Goal: Information Seeking & Learning: Learn about a topic

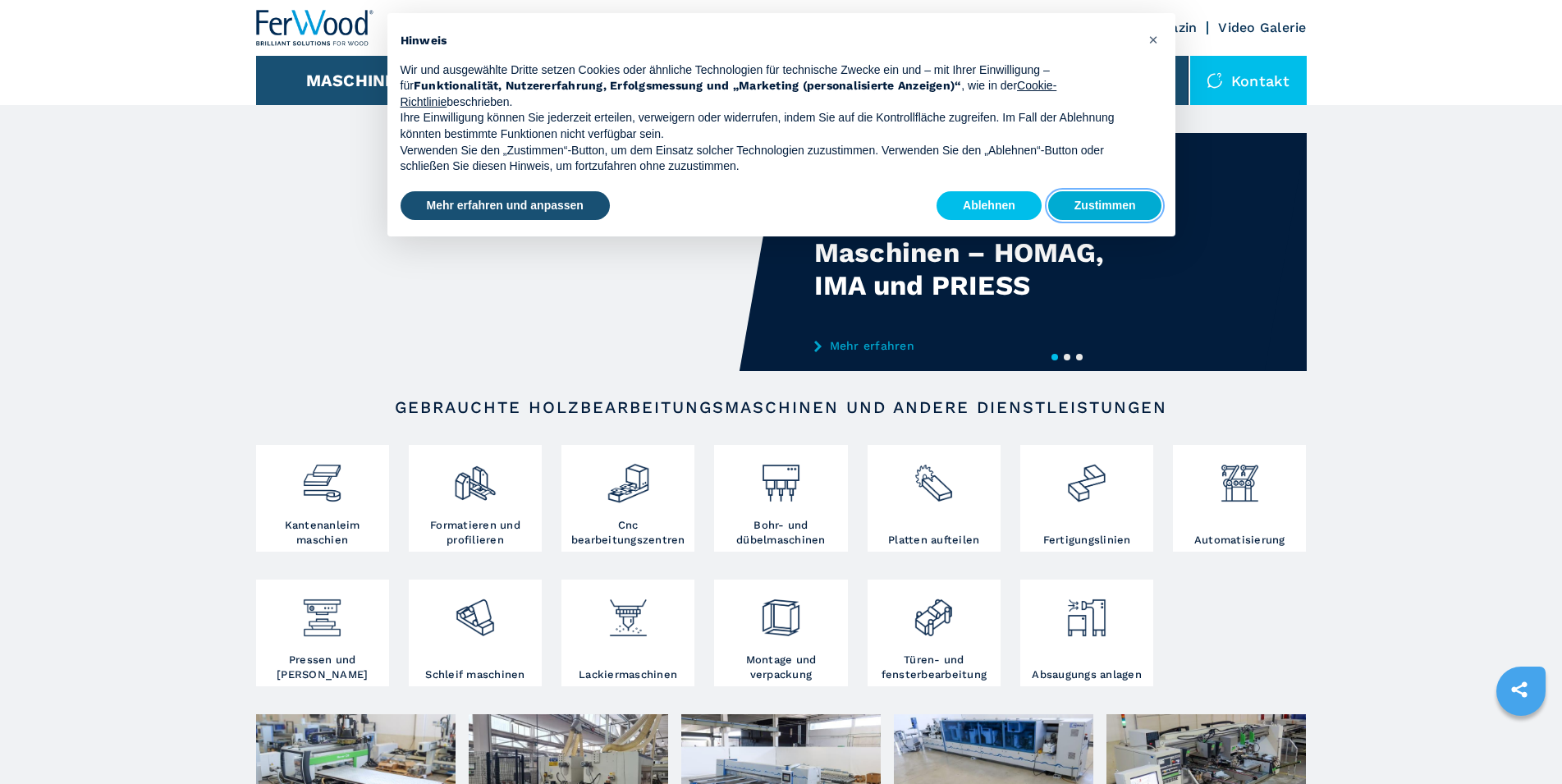
click at [1108, 215] on button "Zustimmen" at bounding box center [1105, 205] width 114 height 29
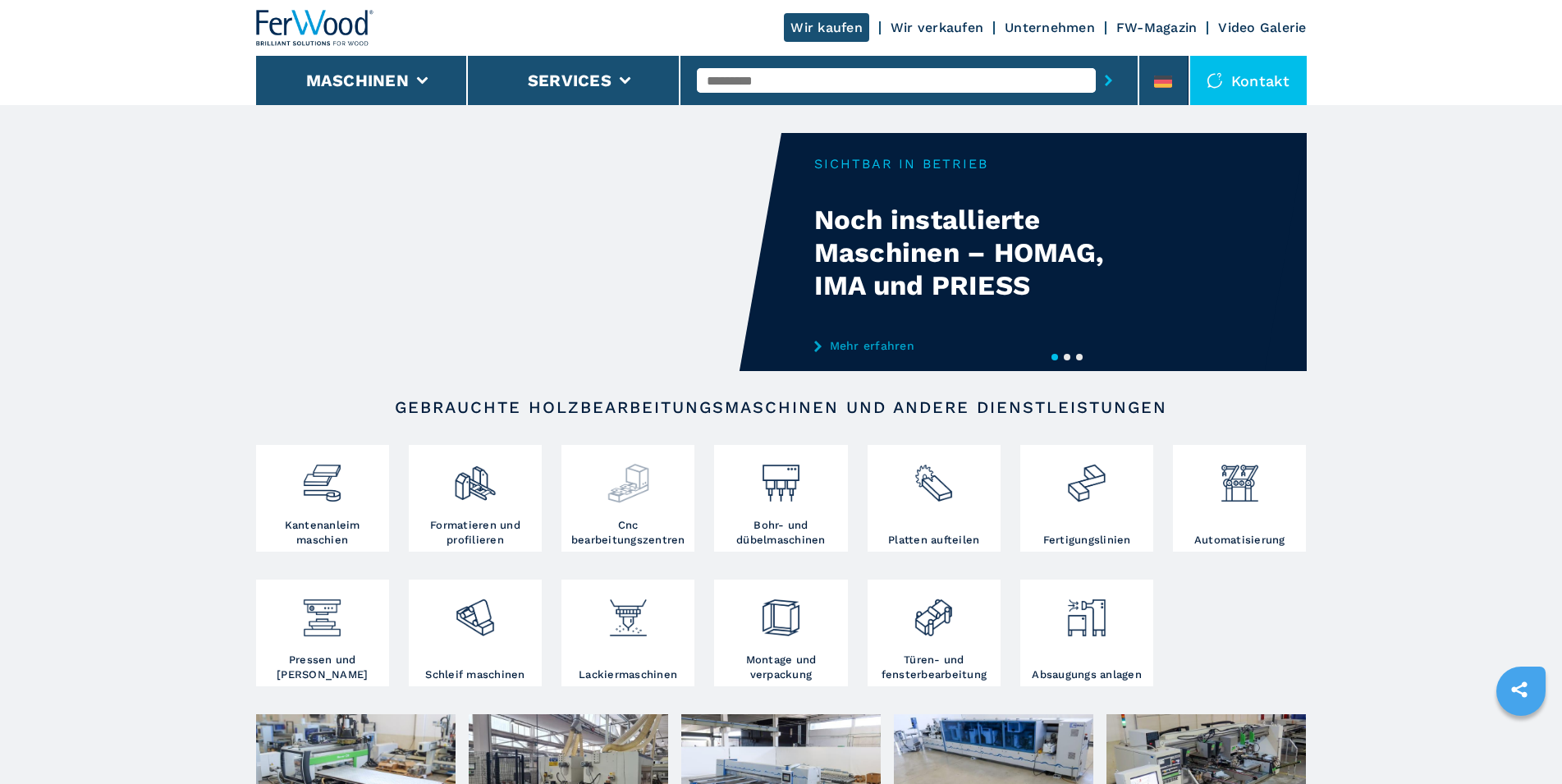
click at [615, 491] on img at bounding box center [628, 477] width 43 height 56
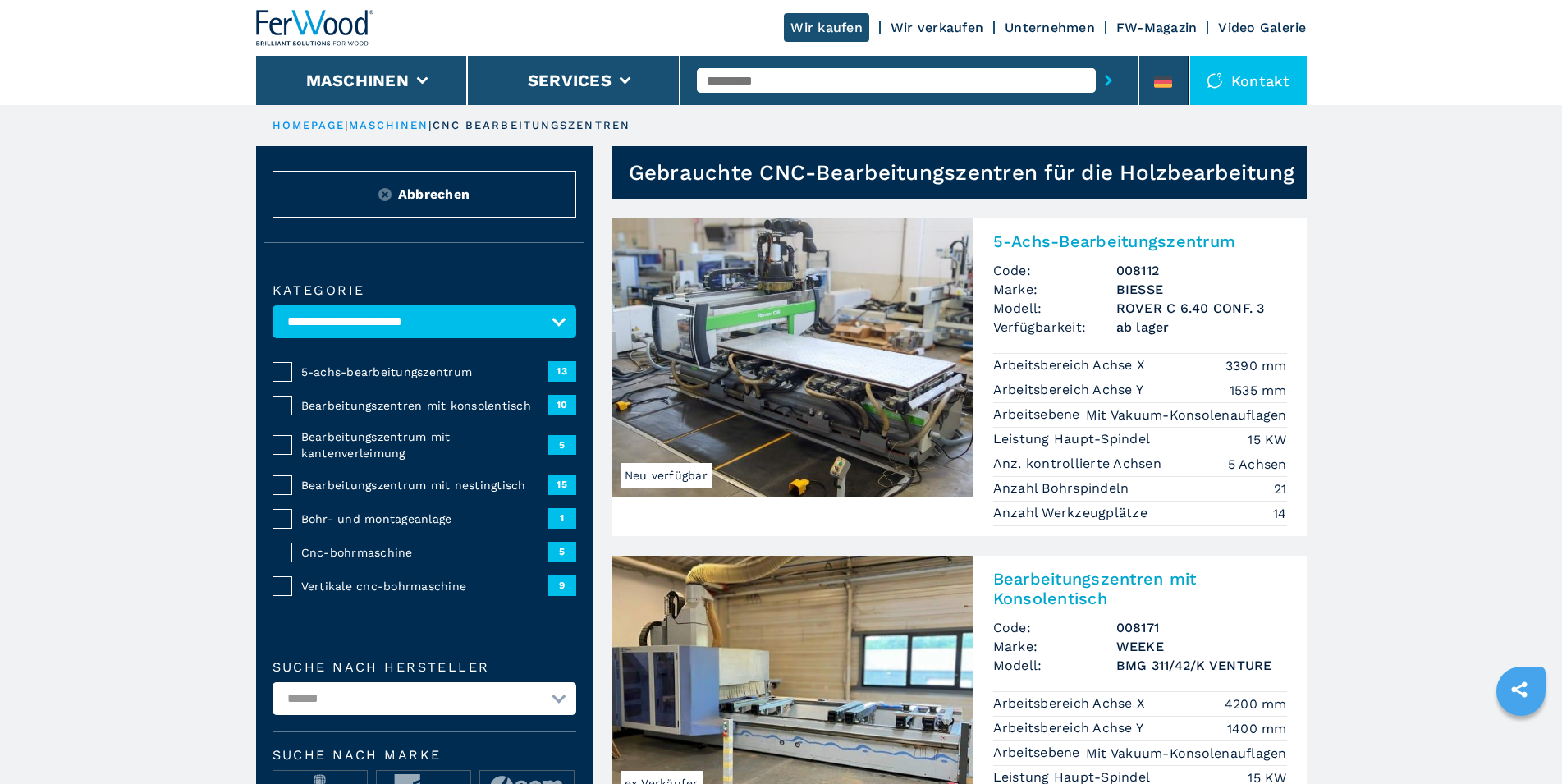
click at [561, 454] on span "5" at bounding box center [561, 445] width 28 height 20
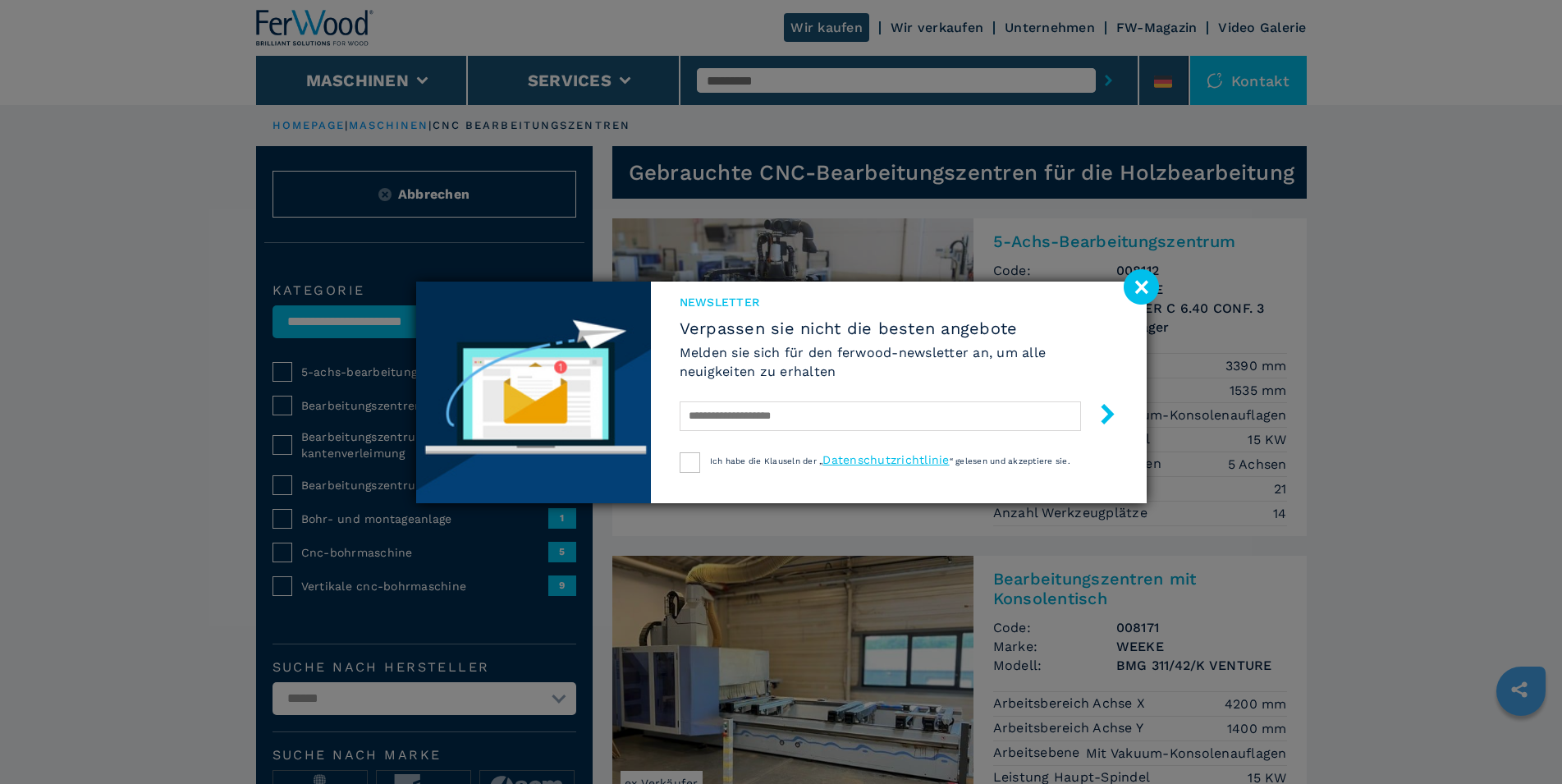
click at [1135, 290] on image at bounding box center [1141, 286] width 35 height 35
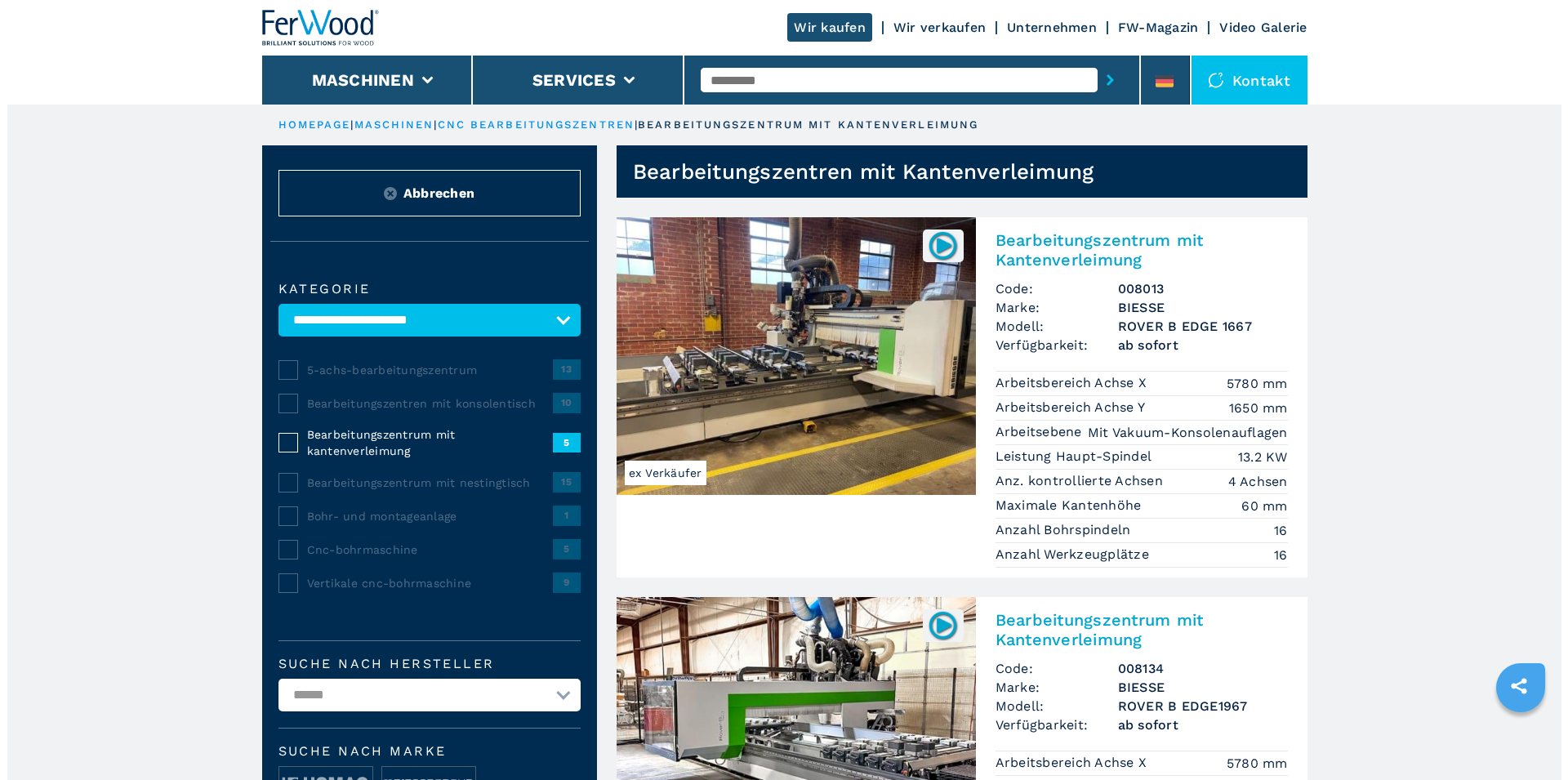
scroll to position [166, 0]
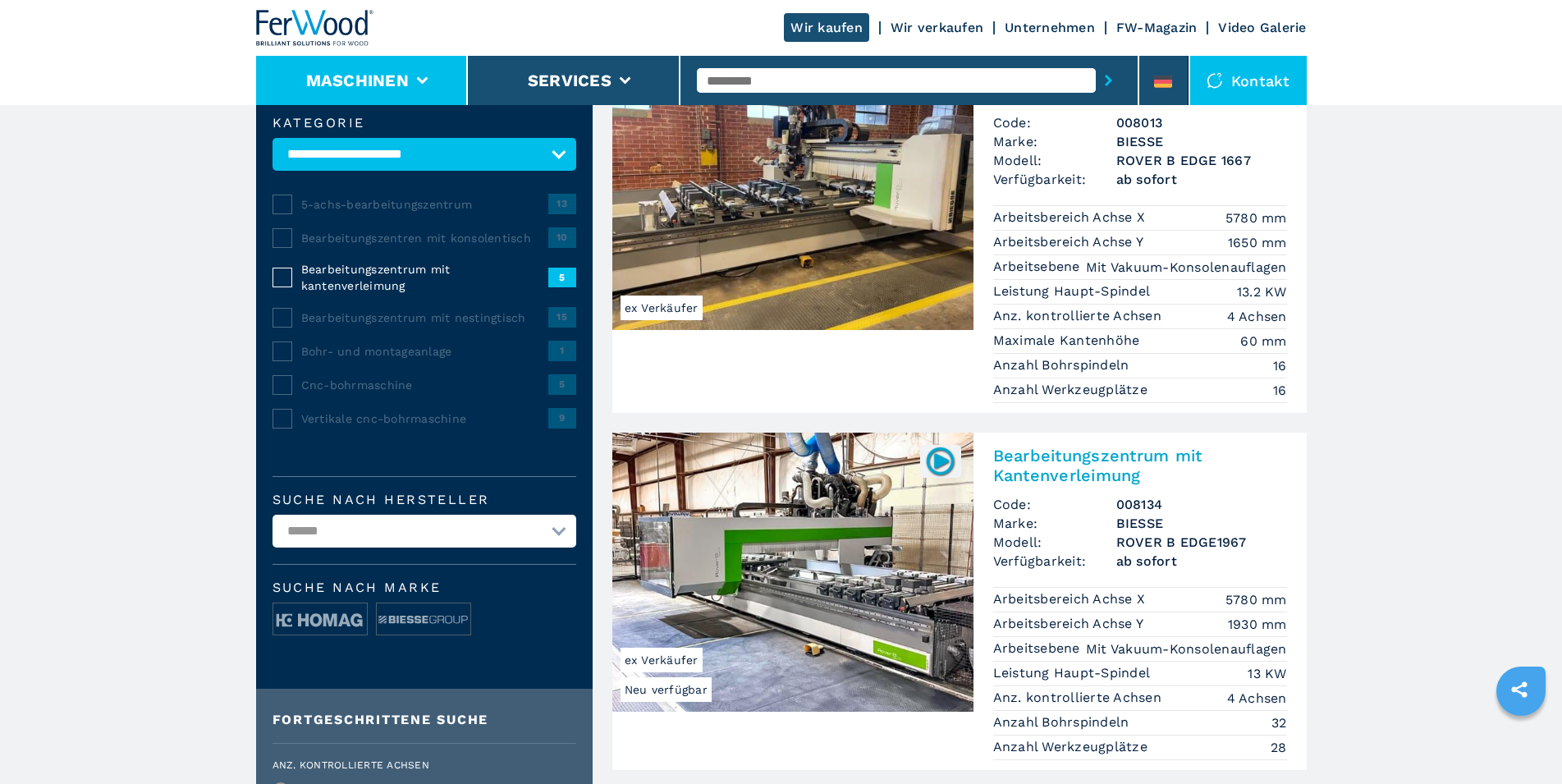
click at [410, 92] on li "Maschinen" at bounding box center [363, 80] width 213 height 49
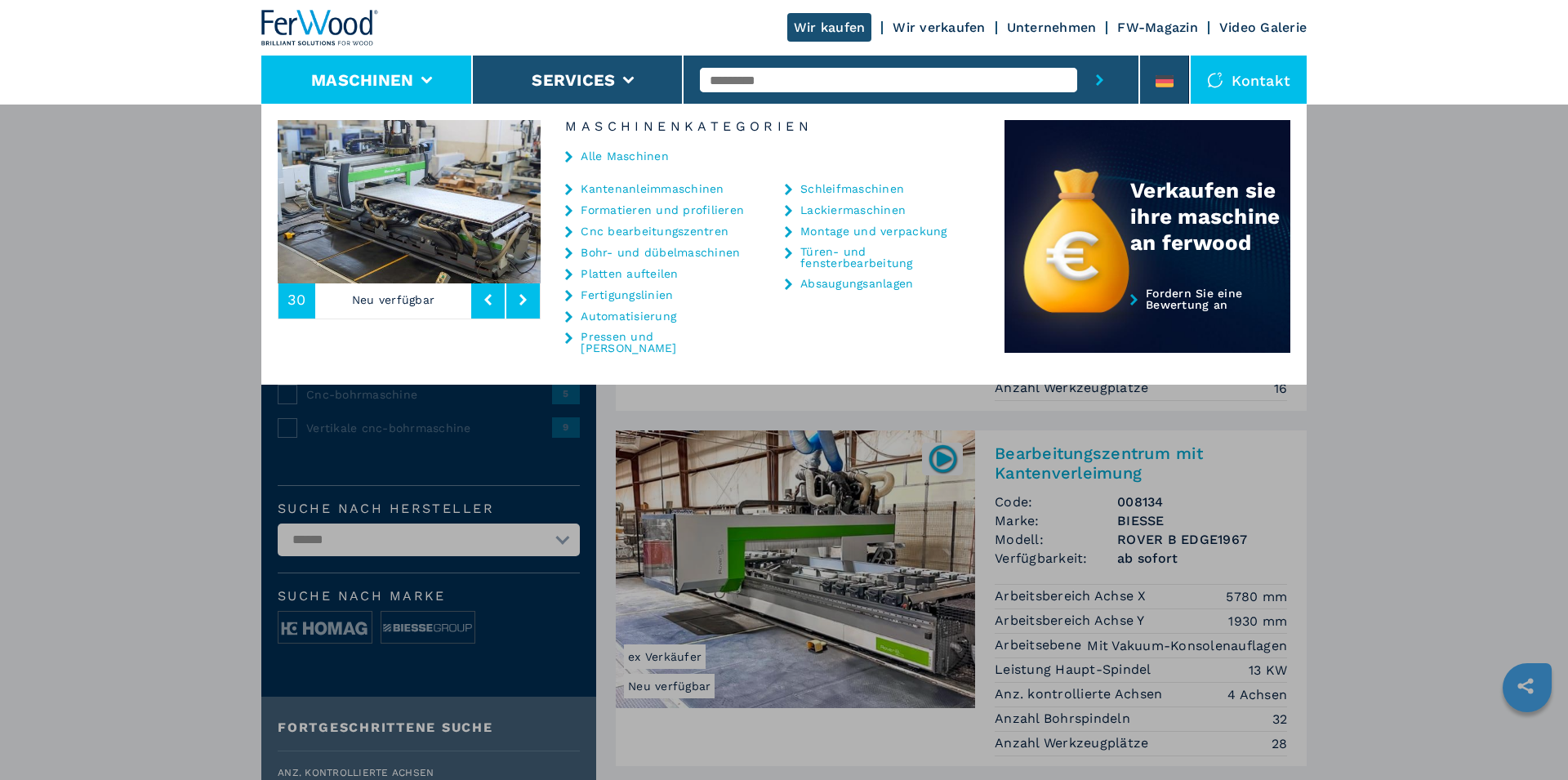
click at [636, 231] on link "Cnc bearbeitungszentren" at bounding box center [655, 231] width 148 height 12
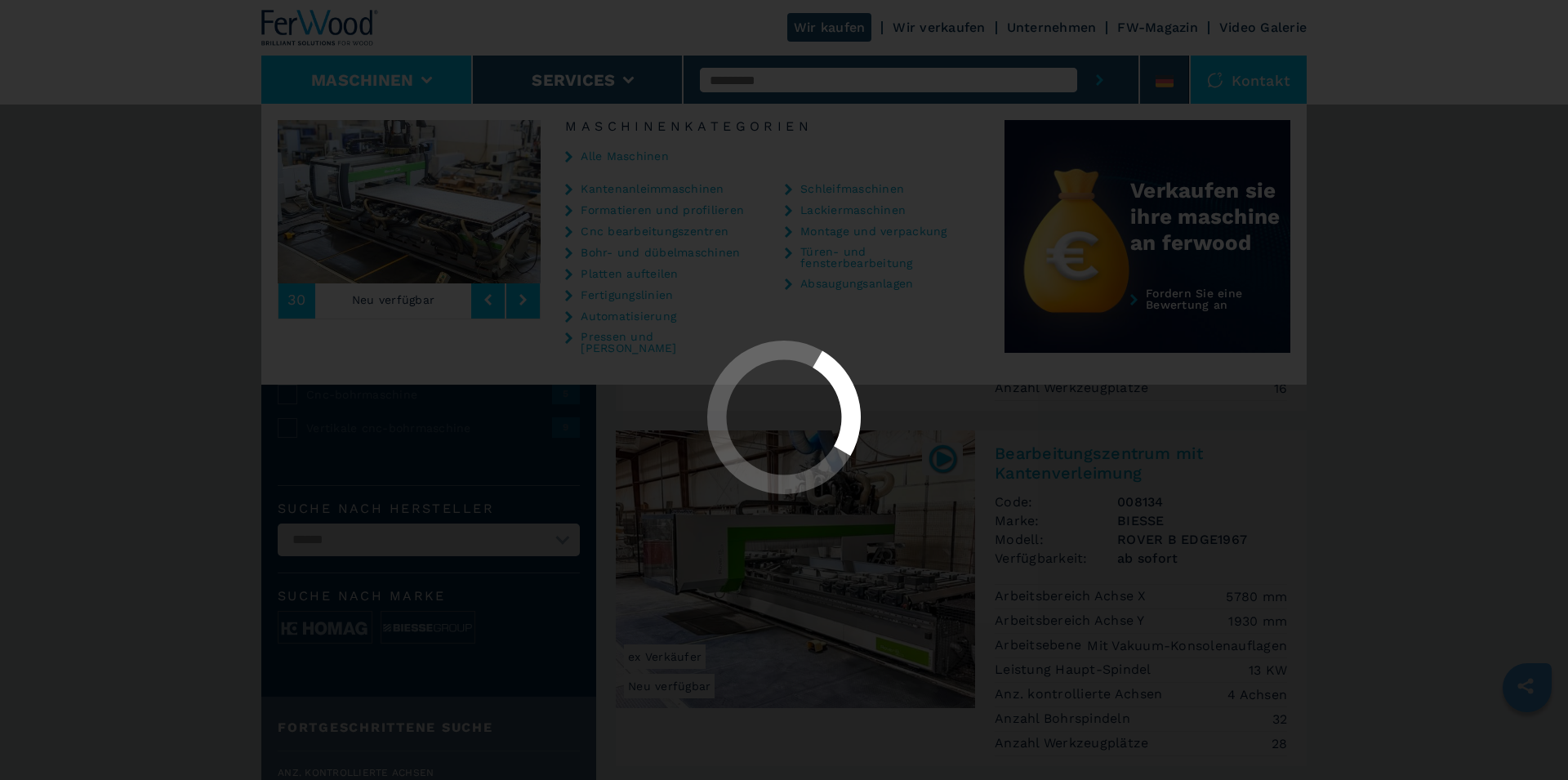
scroll to position [0, 0]
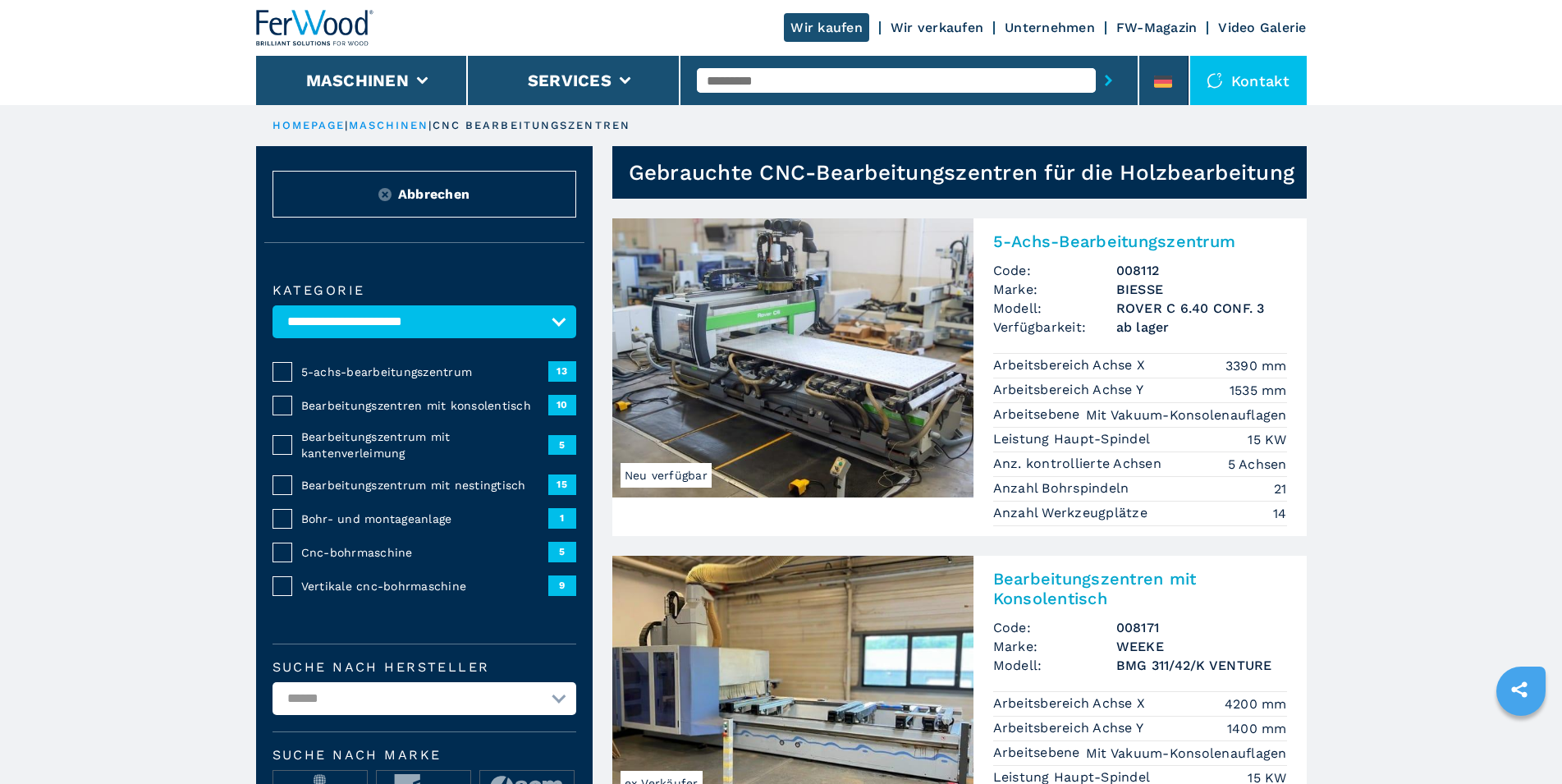
scroll to position [167, 0]
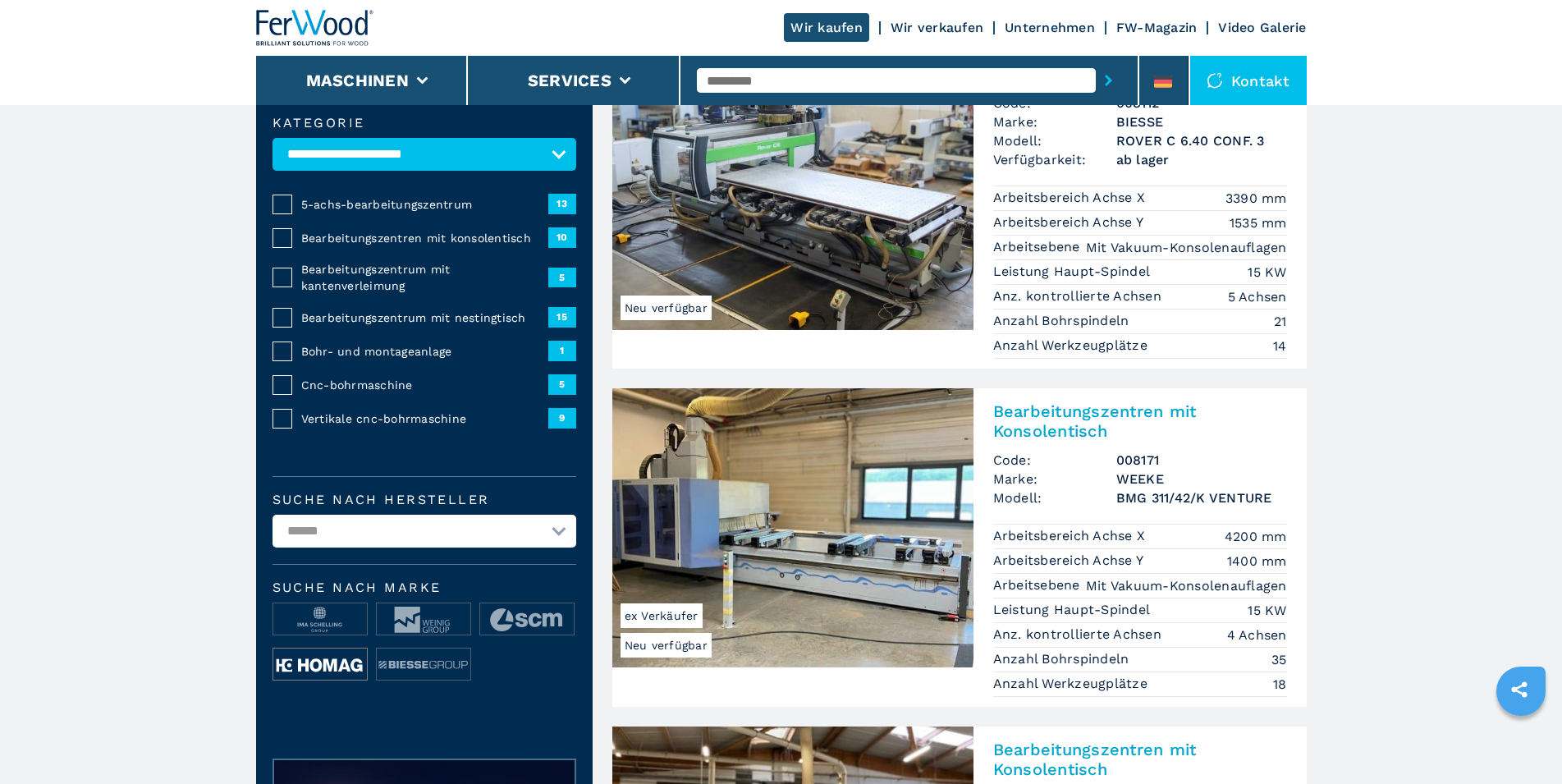
click at [337, 681] on img at bounding box center [320, 664] width 94 height 33
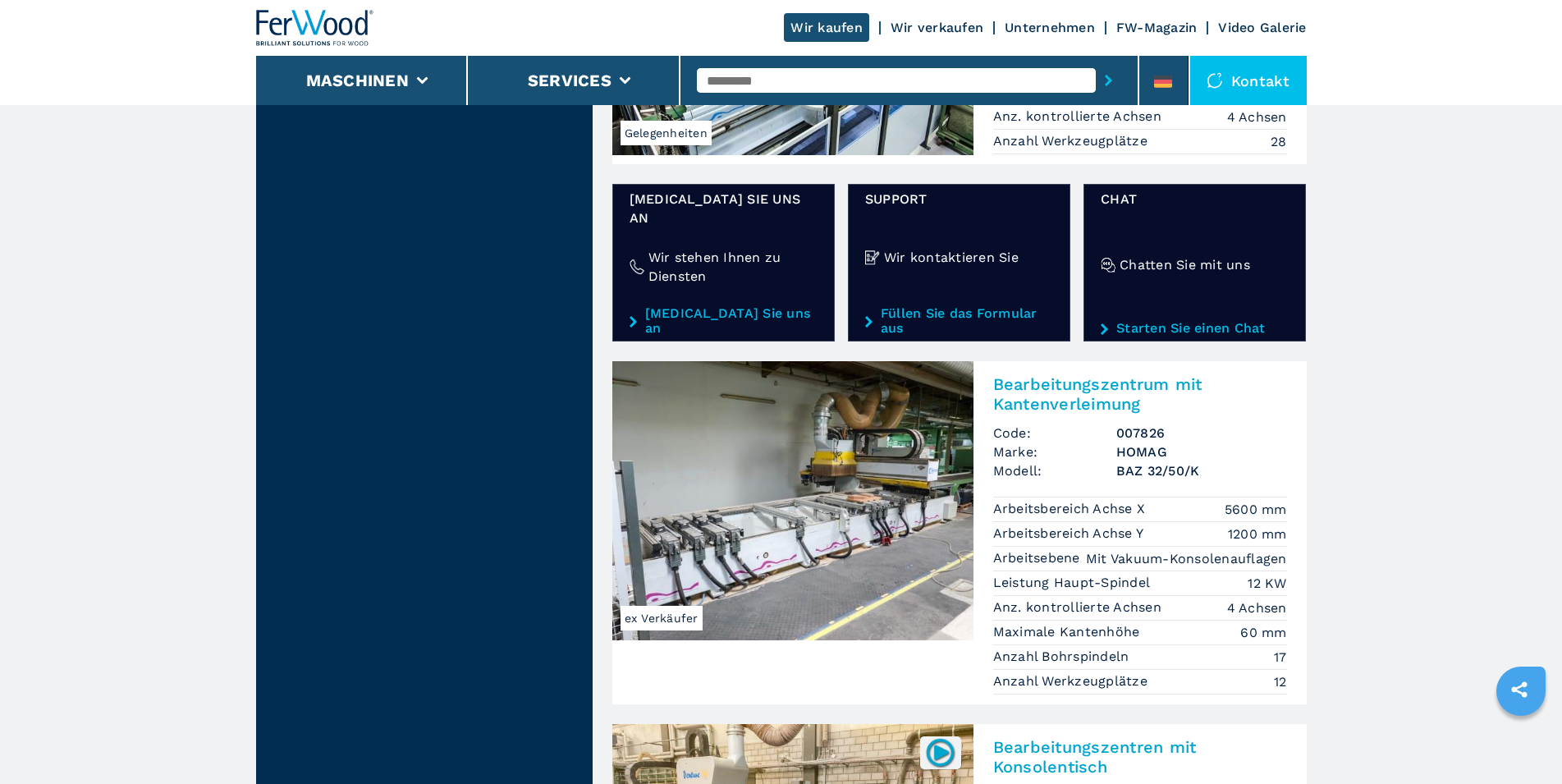
scroll to position [2344, 0]
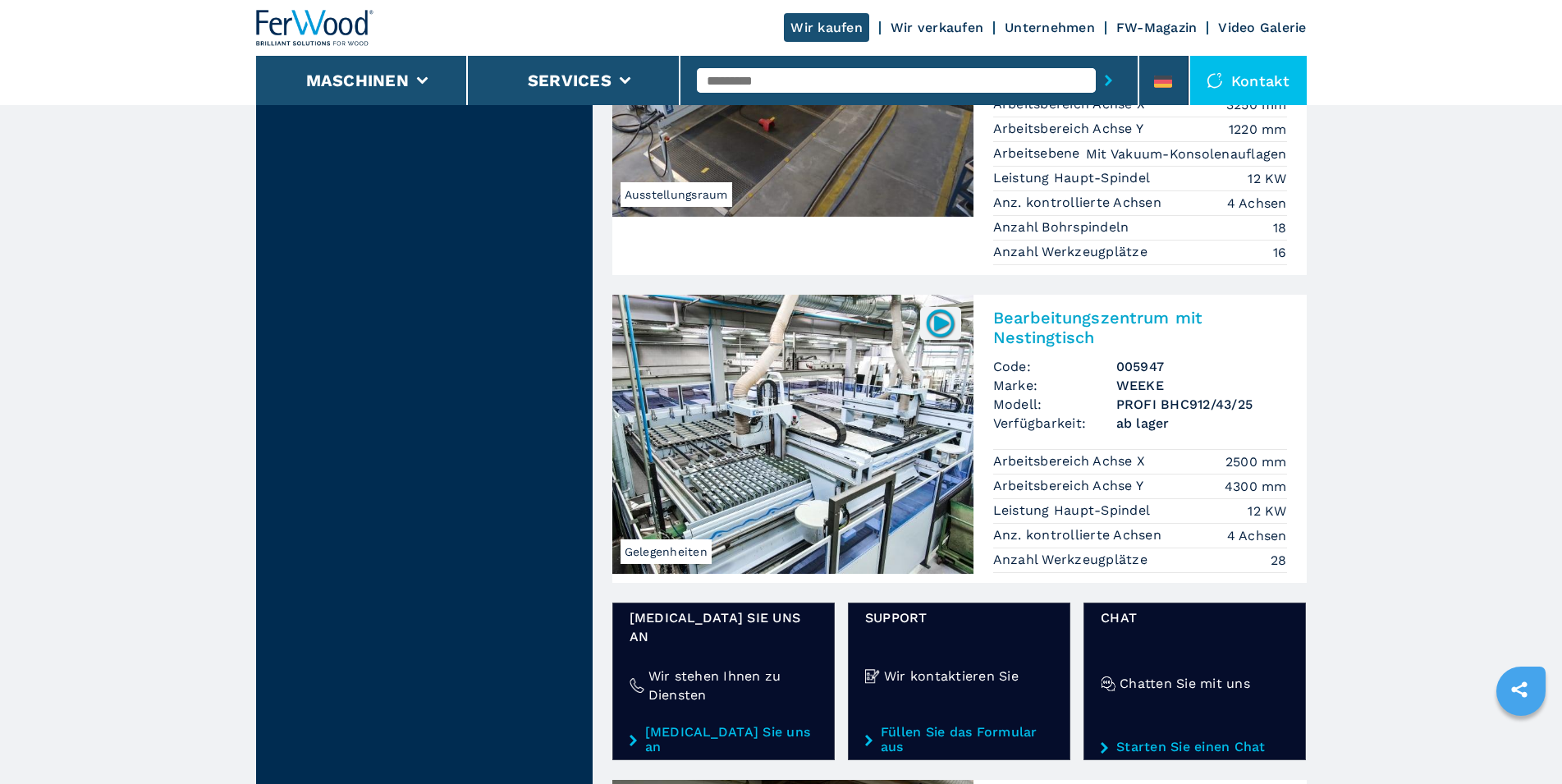
click at [849, 390] on img at bounding box center [793, 434] width 361 height 279
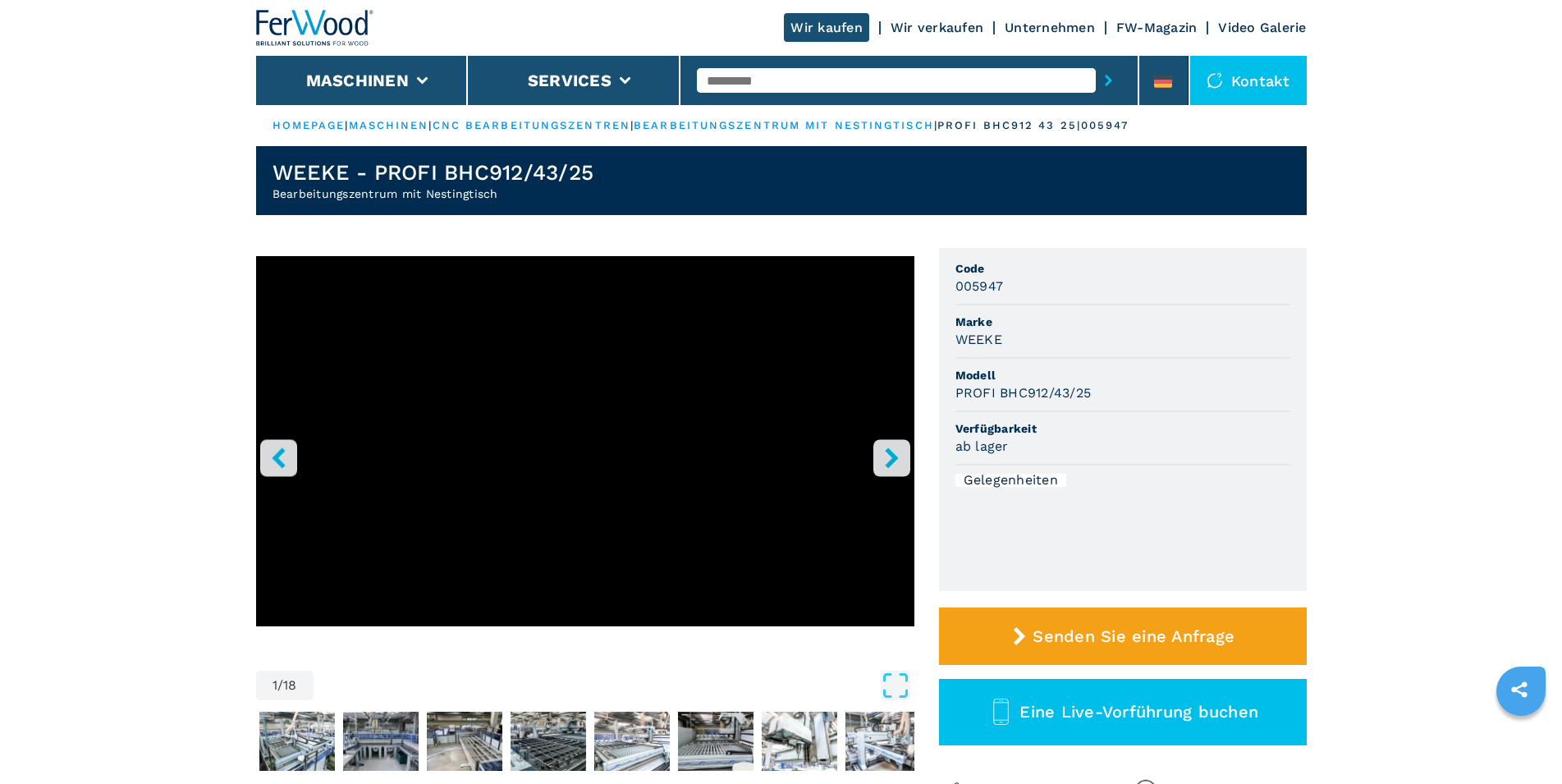
click at [880, 458] on button "right-button" at bounding box center [892, 458] width 37 height 37
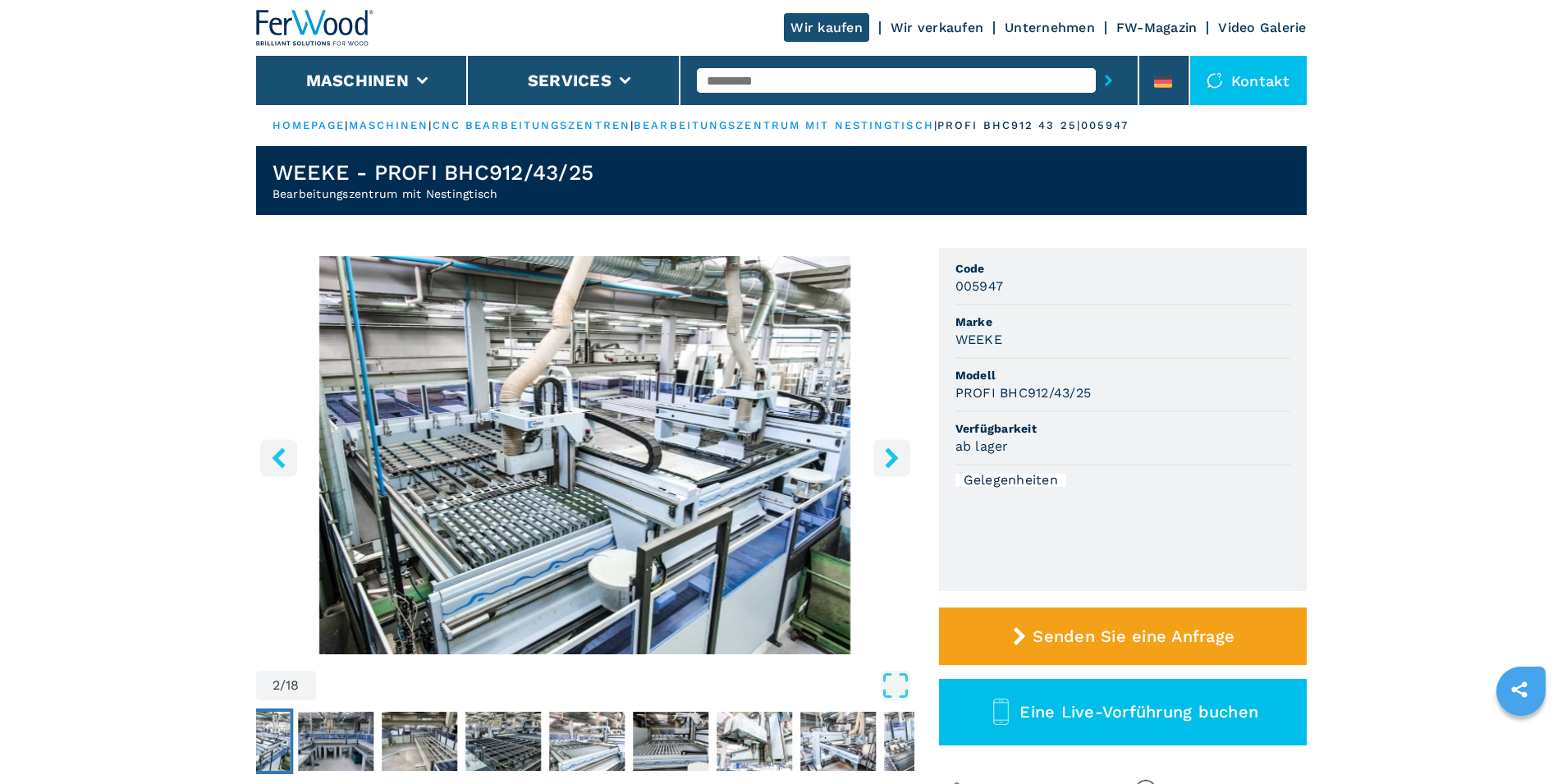
click at [890, 459] on icon "right-button" at bounding box center [891, 458] width 21 height 21
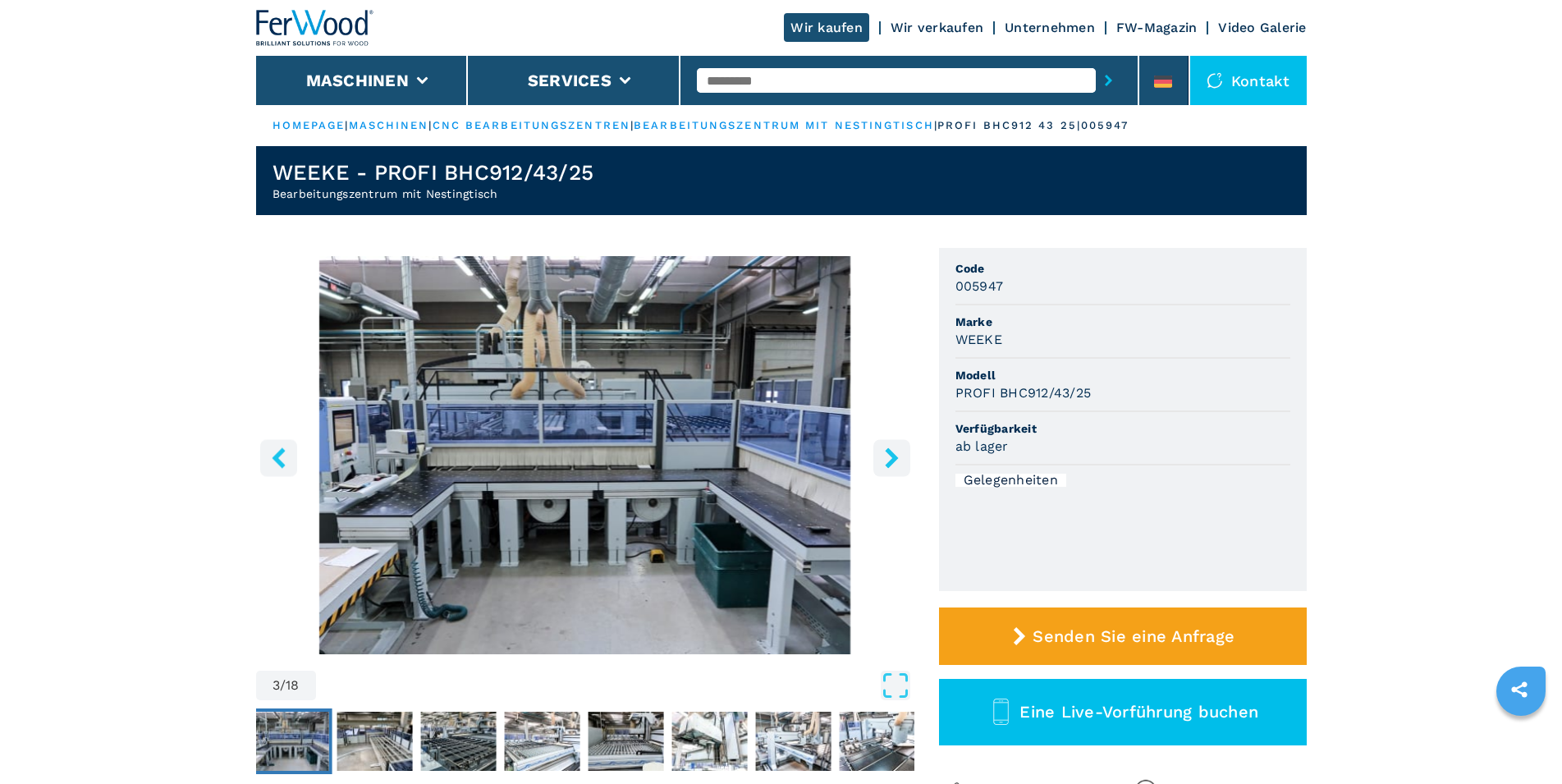
click at [890, 459] on icon "right-button" at bounding box center [891, 458] width 21 height 21
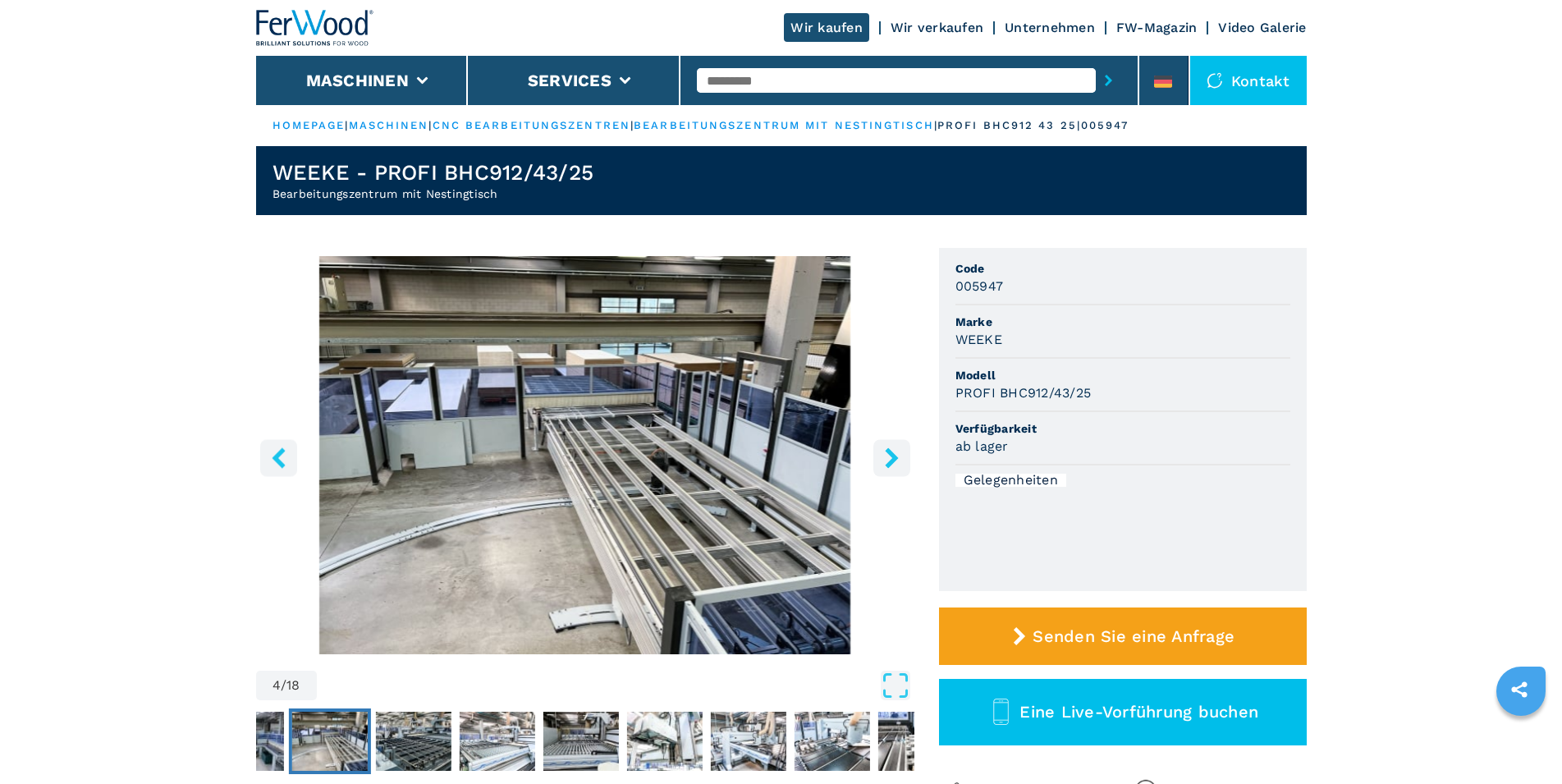
click at [890, 459] on icon "right-button" at bounding box center [891, 458] width 21 height 21
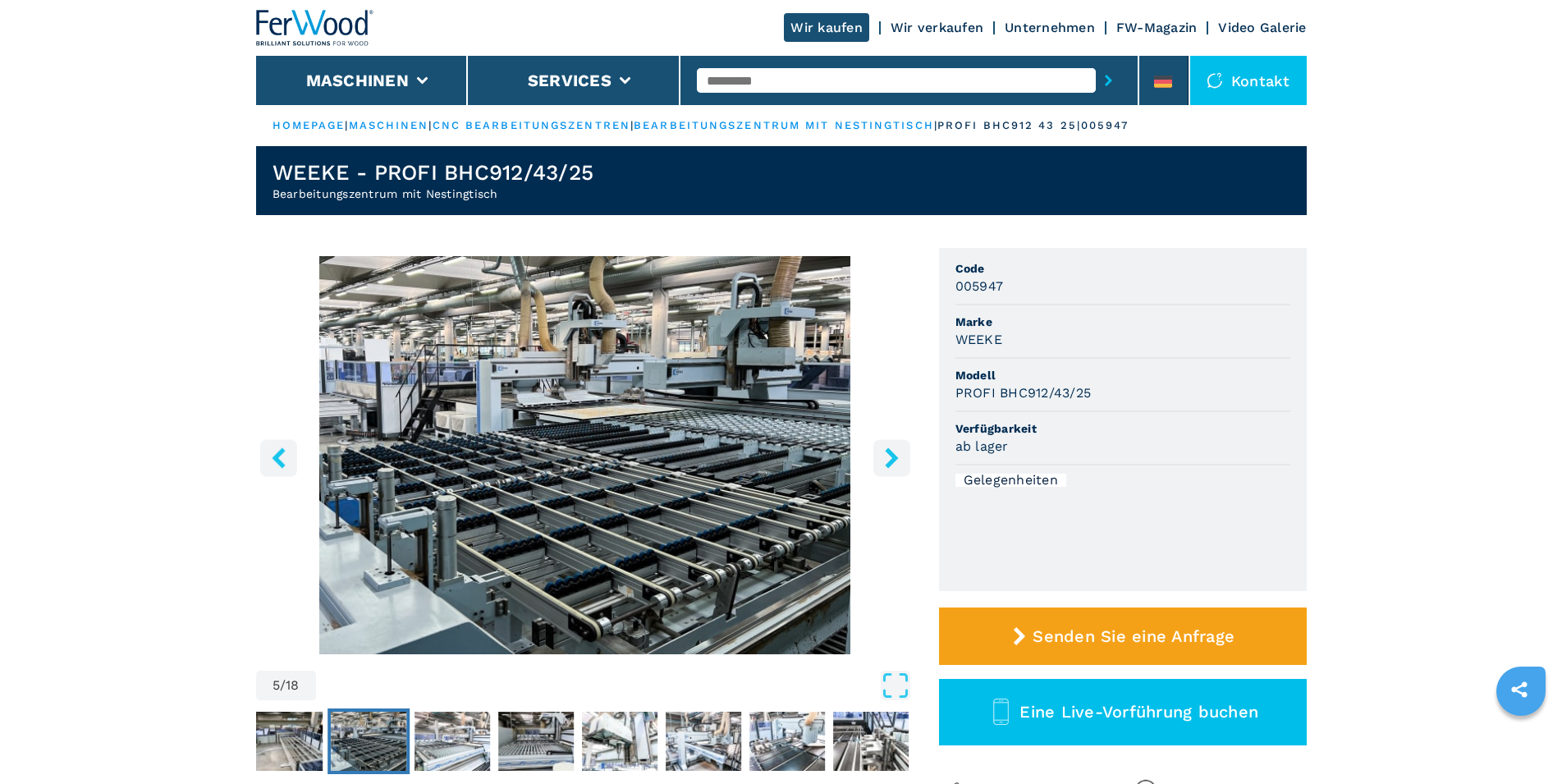
click at [891, 459] on icon "right-button" at bounding box center [891, 458] width 13 height 21
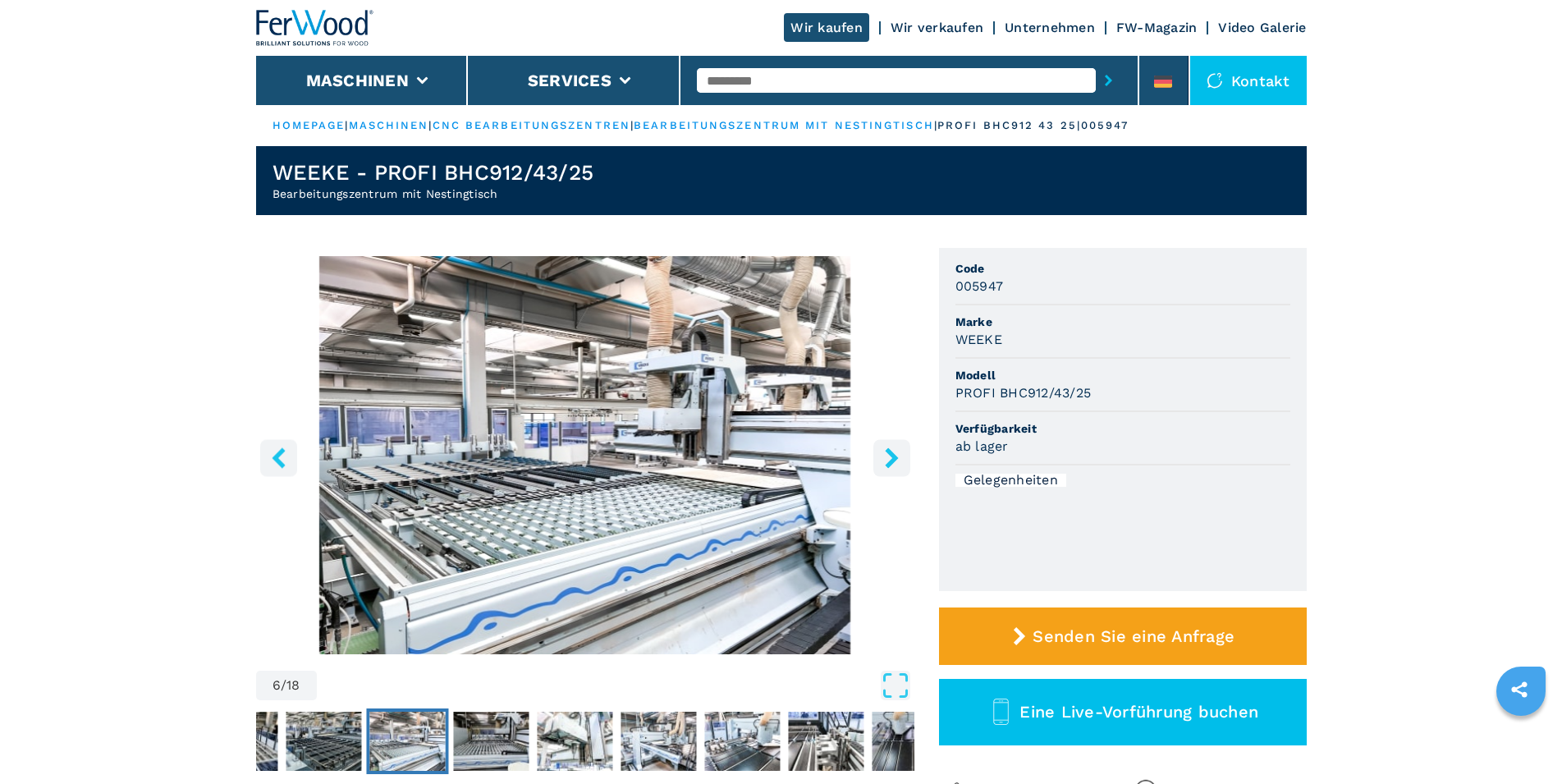
click at [891, 459] on icon "right-button" at bounding box center [891, 458] width 13 height 21
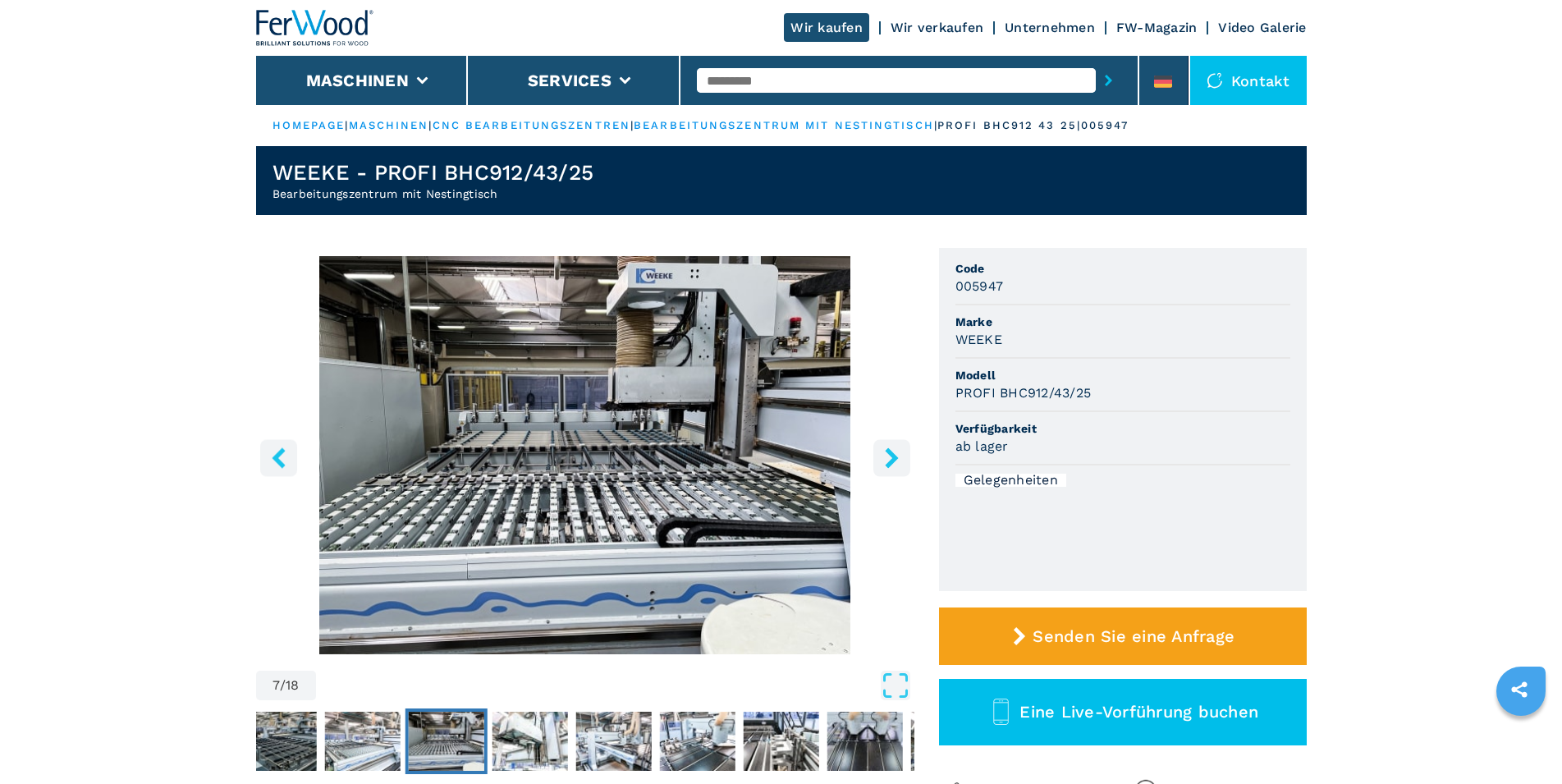
click at [891, 459] on icon "right-button" at bounding box center [891, 458] width 13 height 21
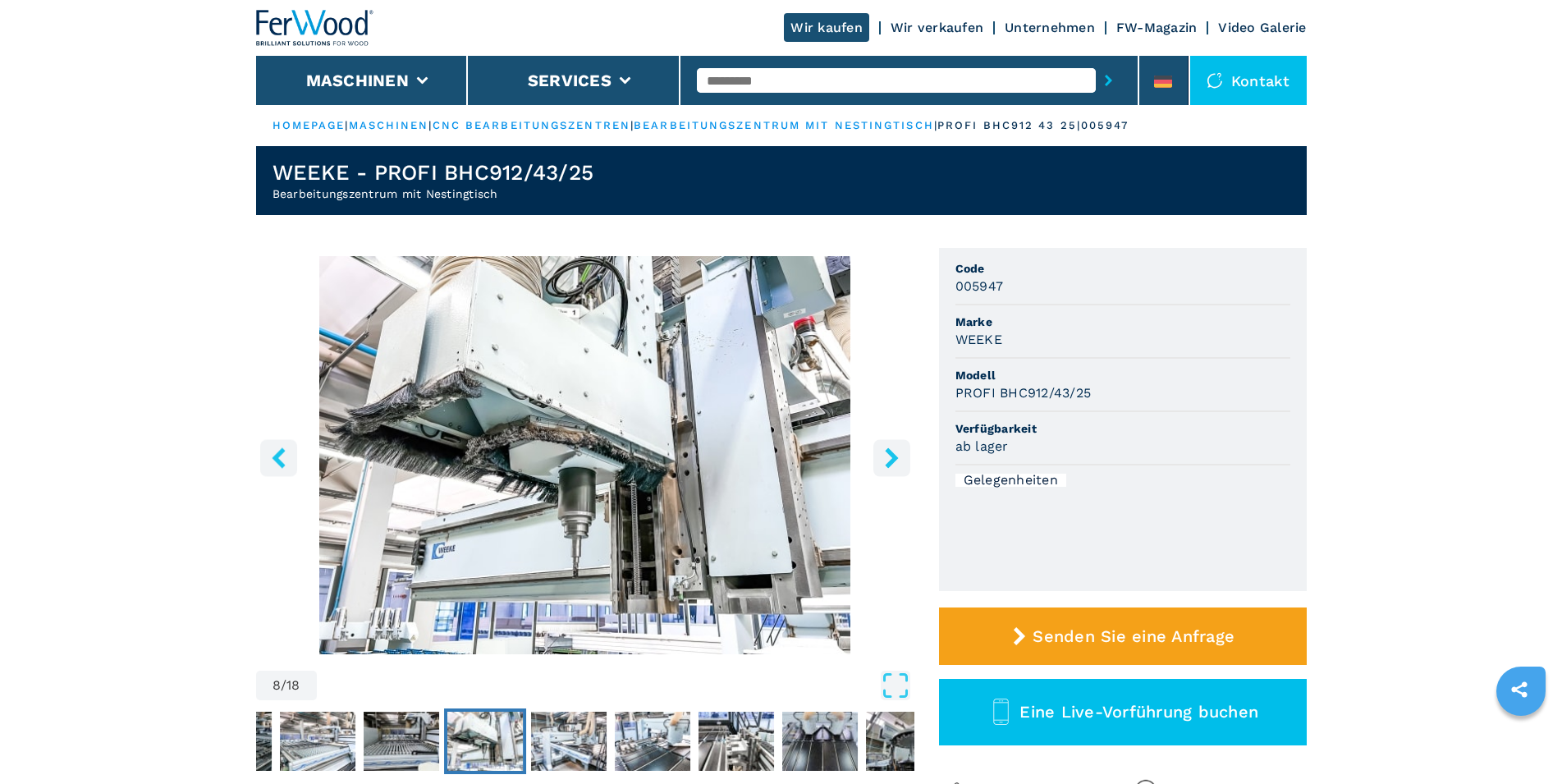
click at [893, 458] on icon "right-button" at bounding box center [891, 458] width 13 height 21
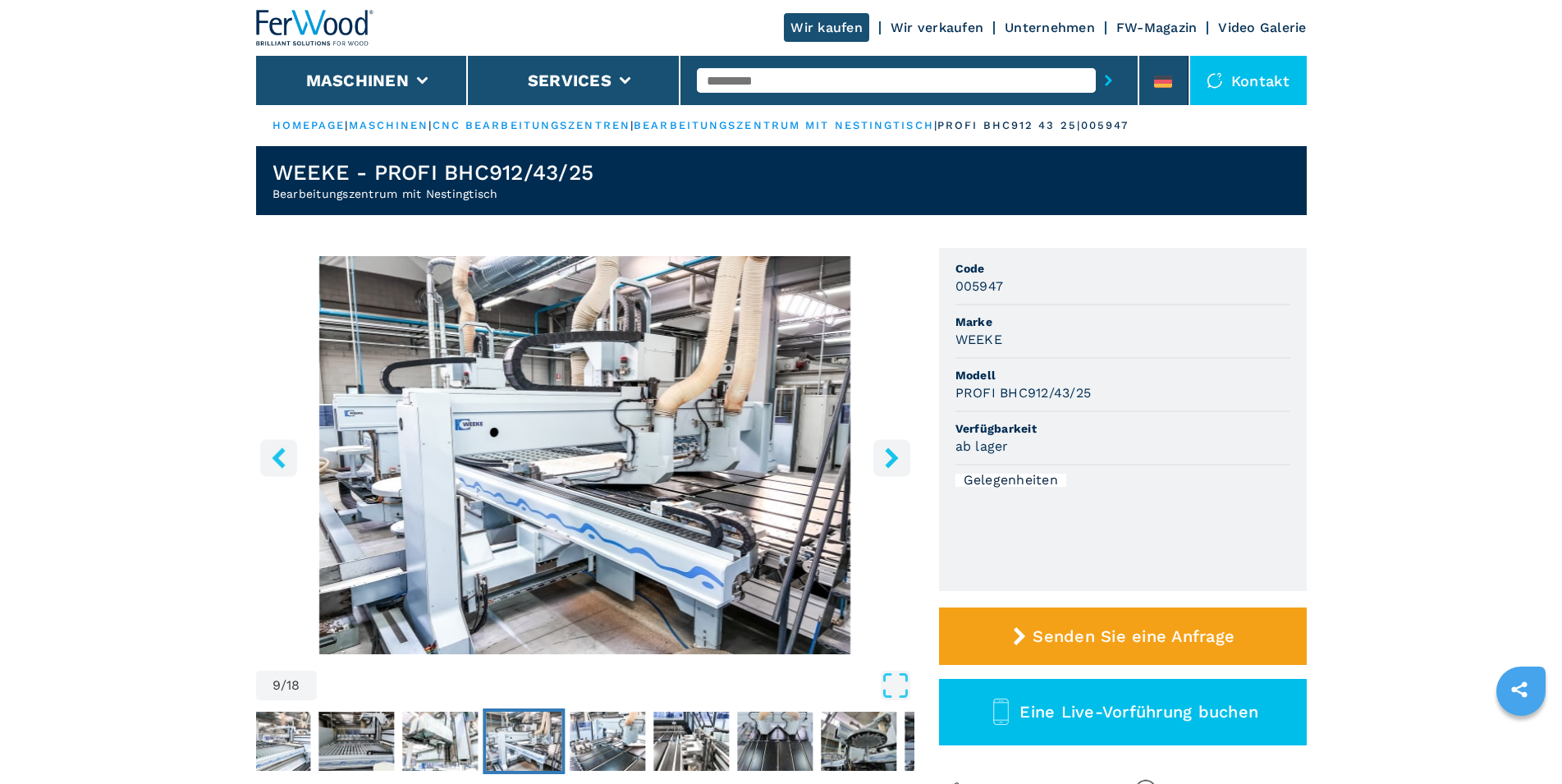
click at [893, 458] on icon "right-button" at bounding box center [891, 458] width 13 height 21
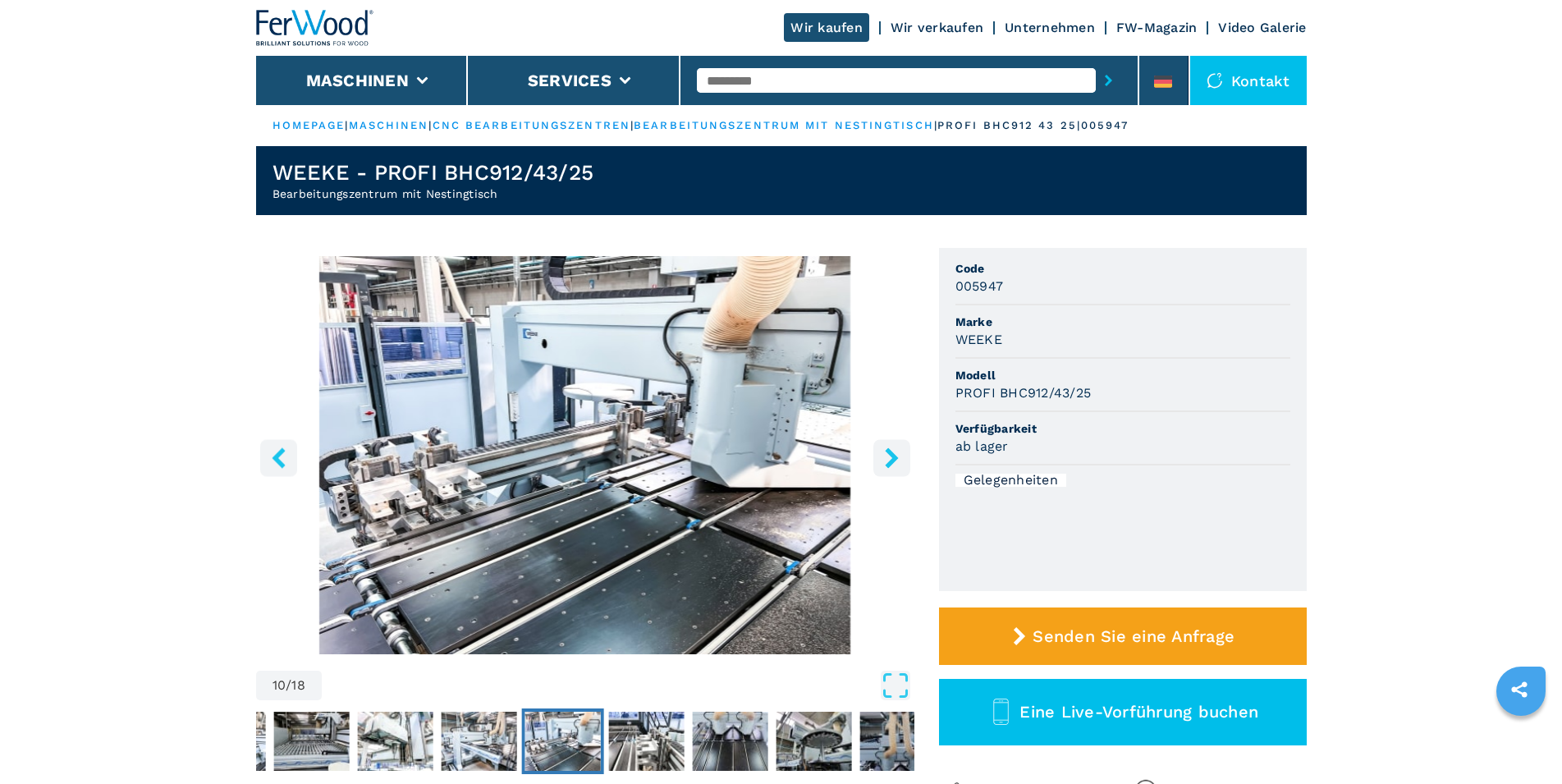
click at [893, 458] on icon "right-button" at bounding box center [891, 458] width 13 height 21
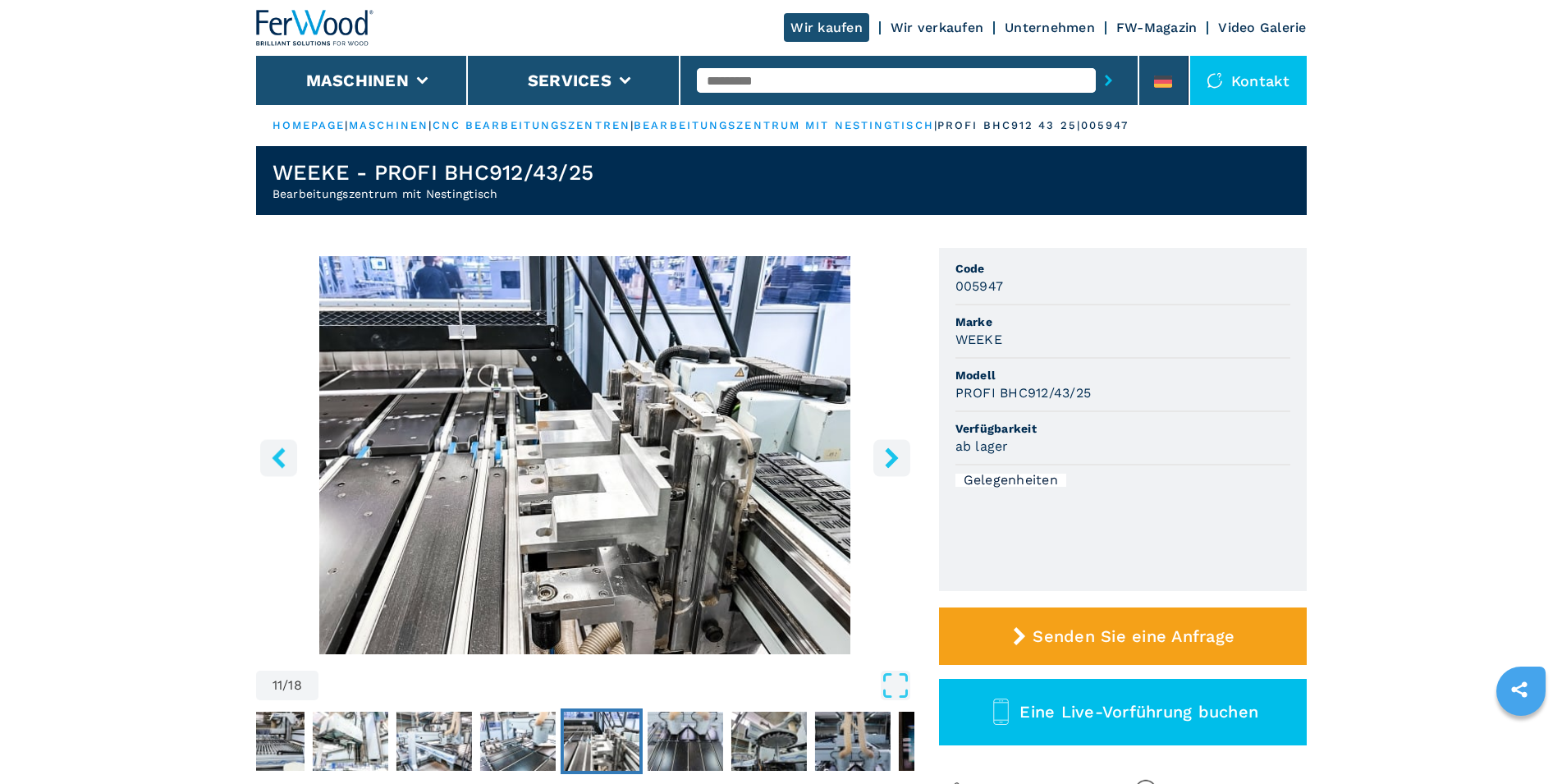
click at [893, 458] on icon "right-button" at bounding box center [891, 458] width 13 height 21
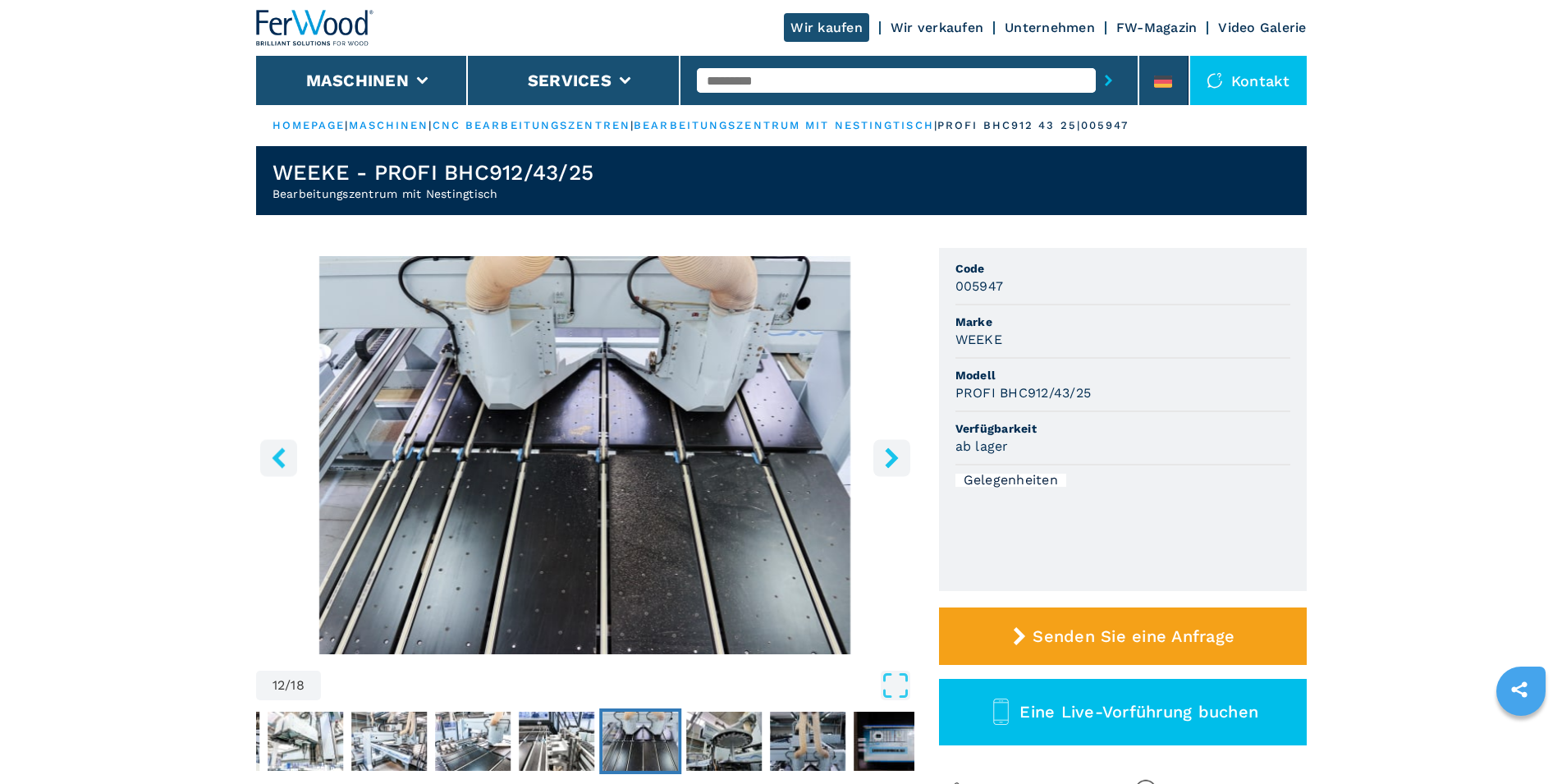
click at [893, 458] on icon "right-button" at bounding box center [891, 458] width 13 height 21
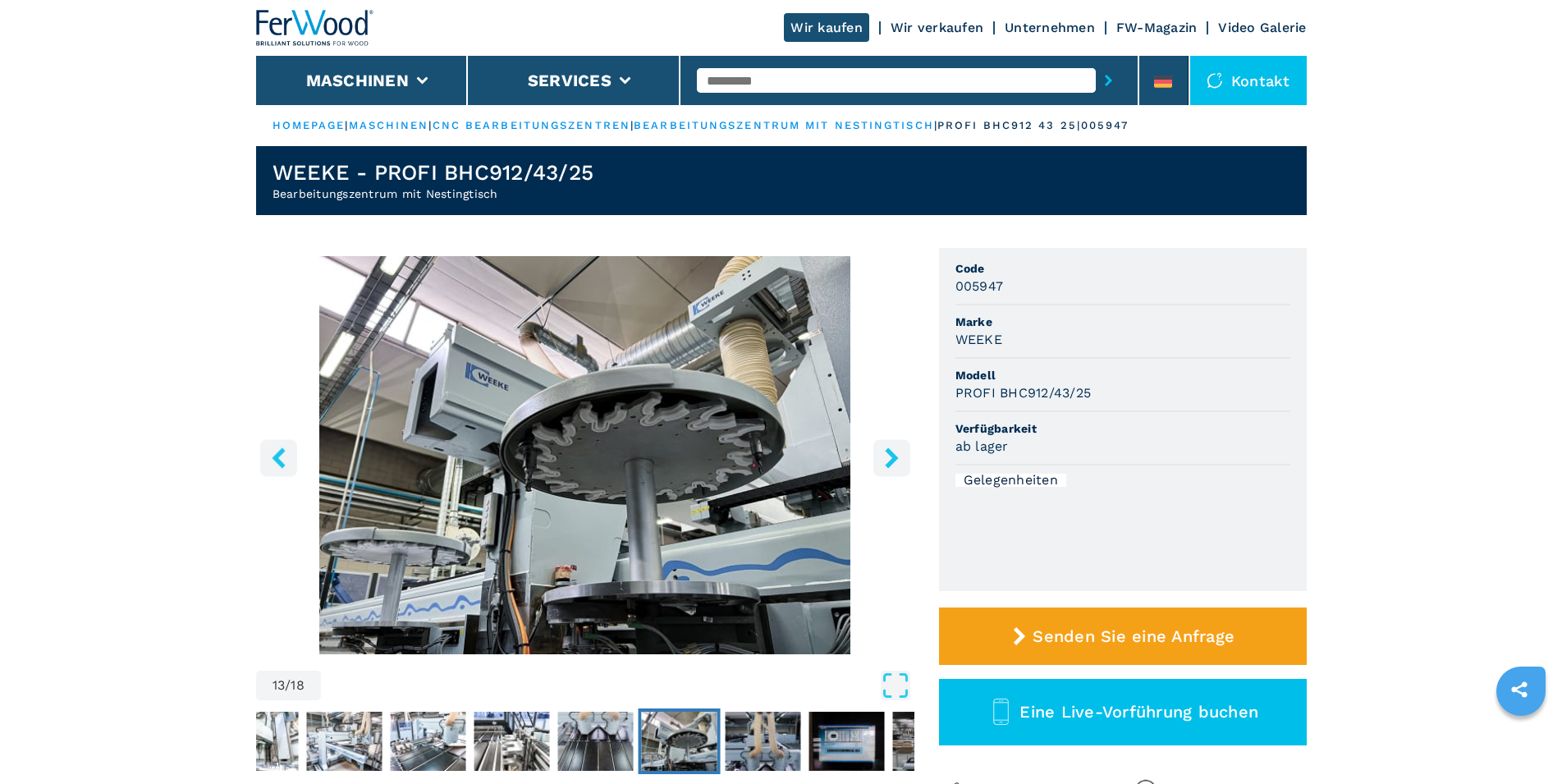
click at [895, 458] on icon "right-button" at bounding box center [891, 458] width 13 height 21
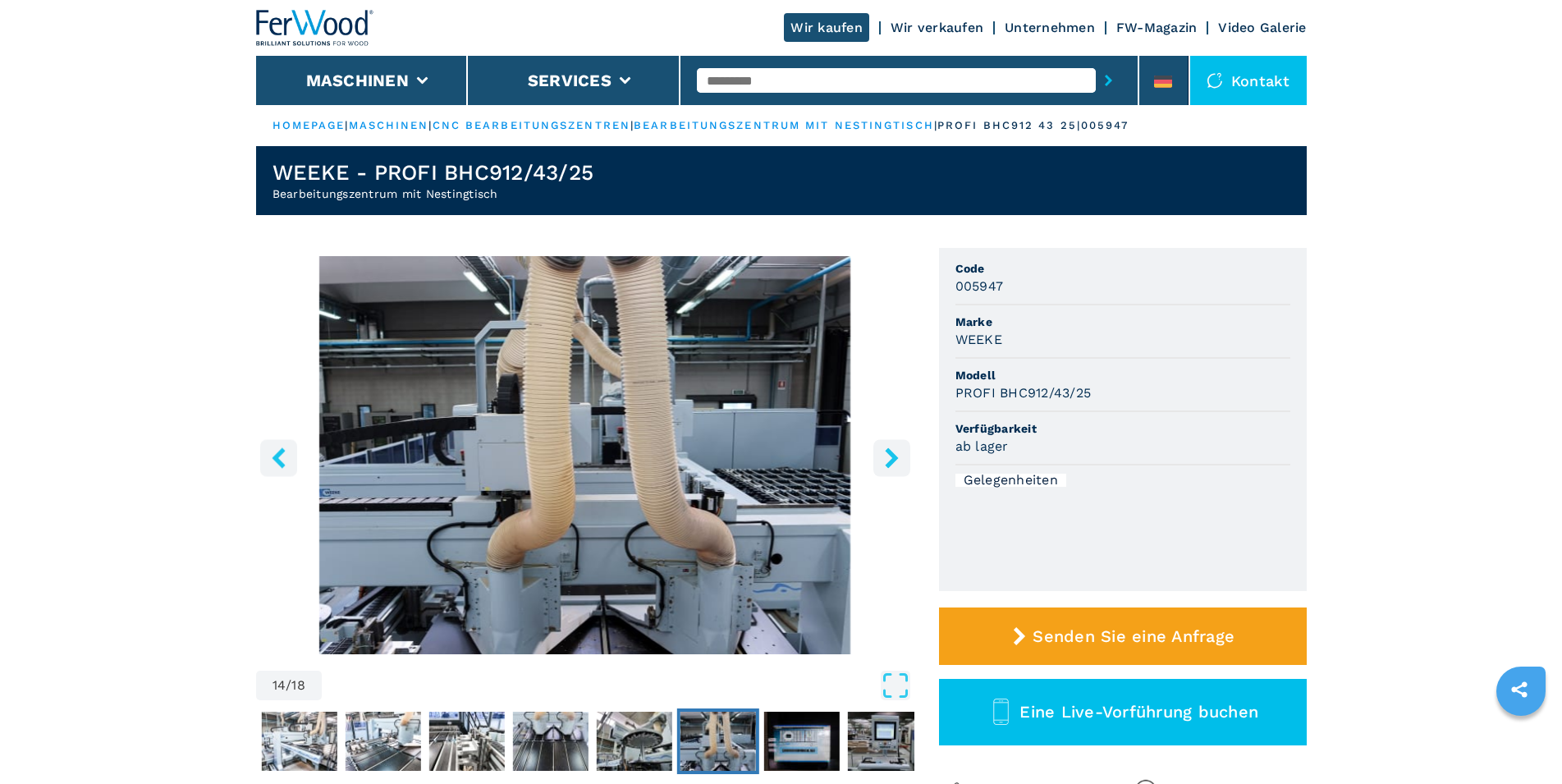
click at [895, 458] on icon "right-button" at bounding box center [891, 458] width 13 height 21
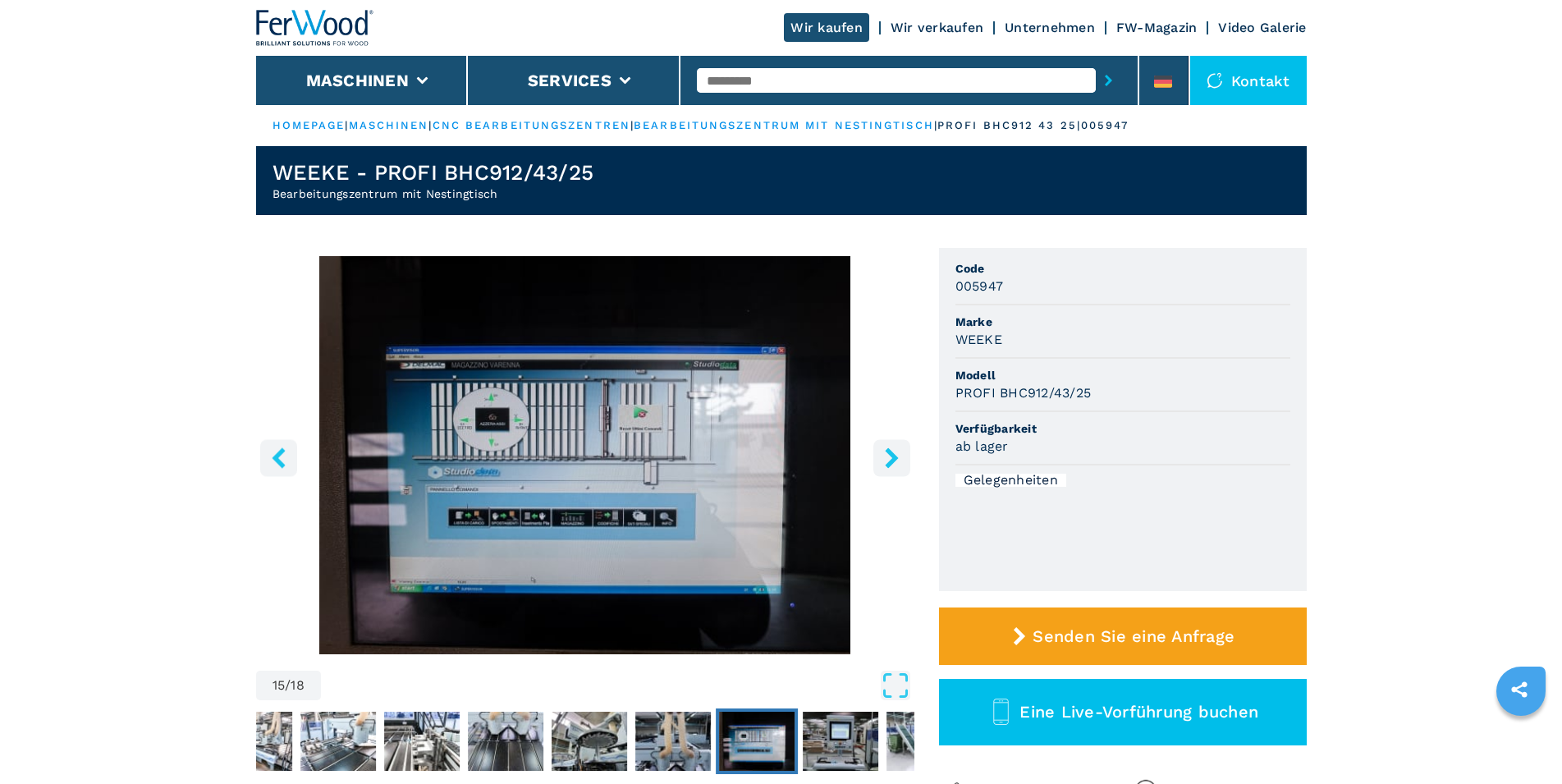
click at [894, 458] on icon "right-button" at bounding box center [891, 458] width 13 height 21
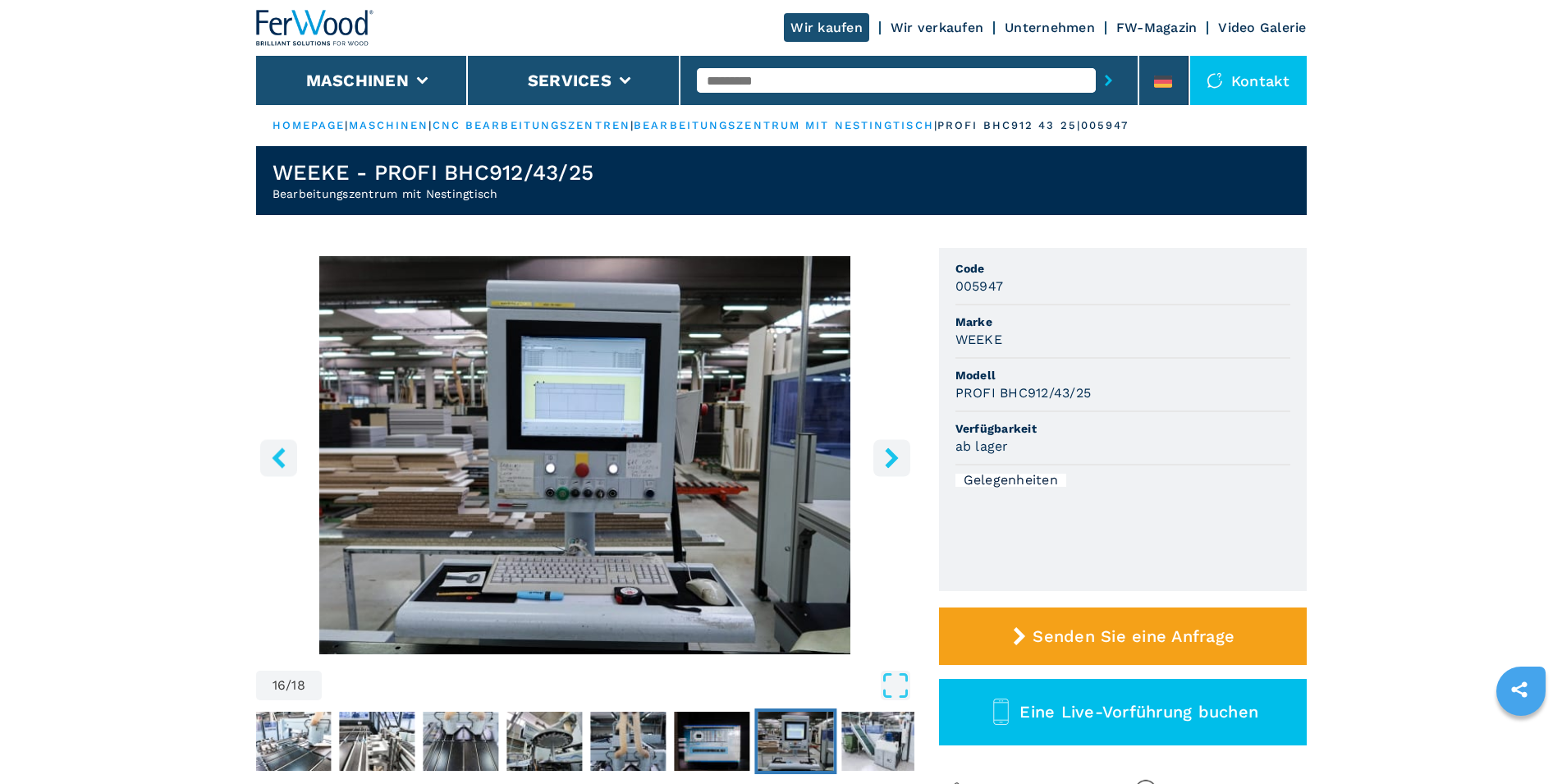
click at [889, 451] on icon "right-button" at bounding box center [891, 458] width 13 height 21
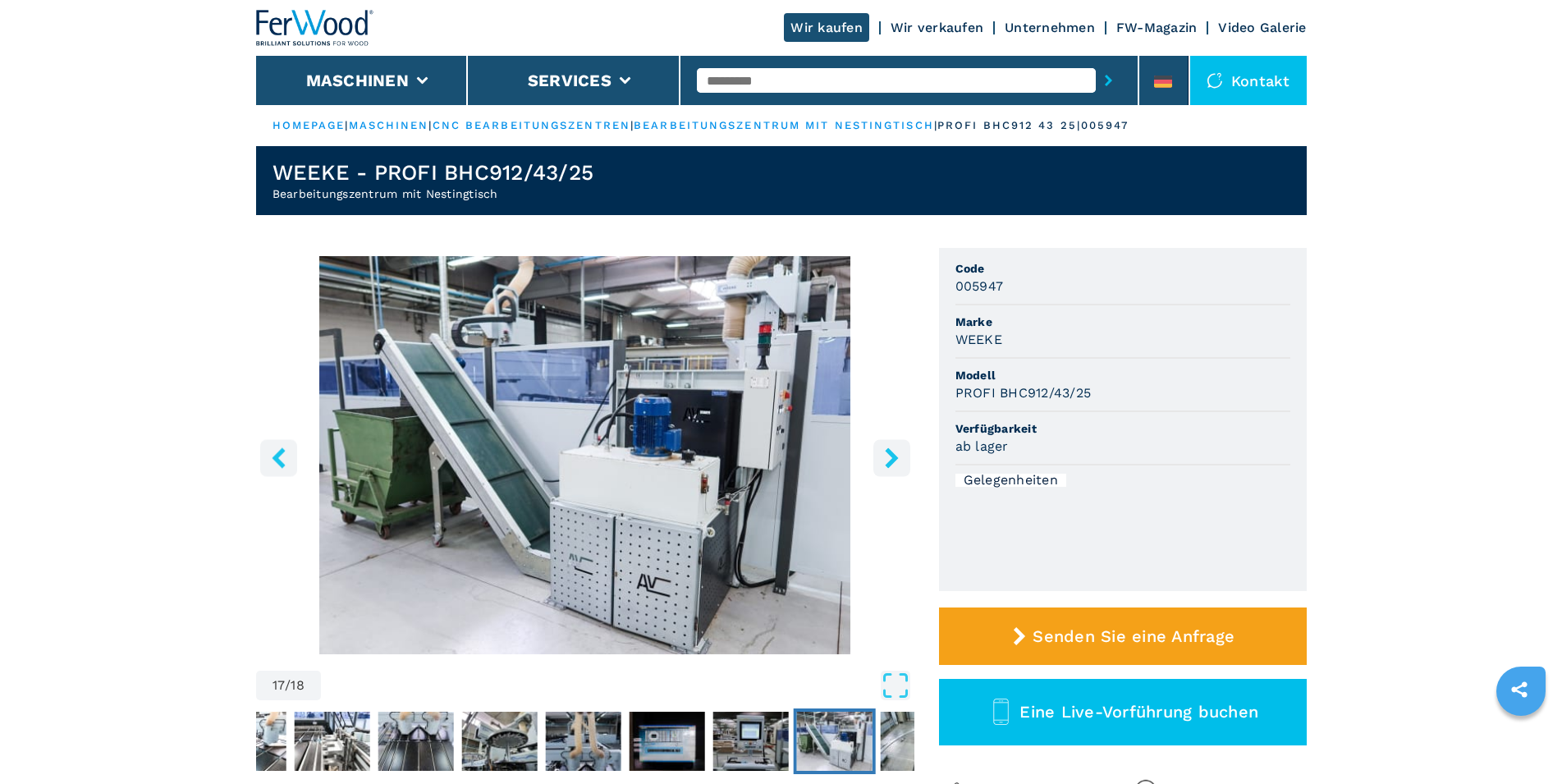
click at [887, 451] on icon "right-button" at bounding box center [891, 458] width 13 height 21
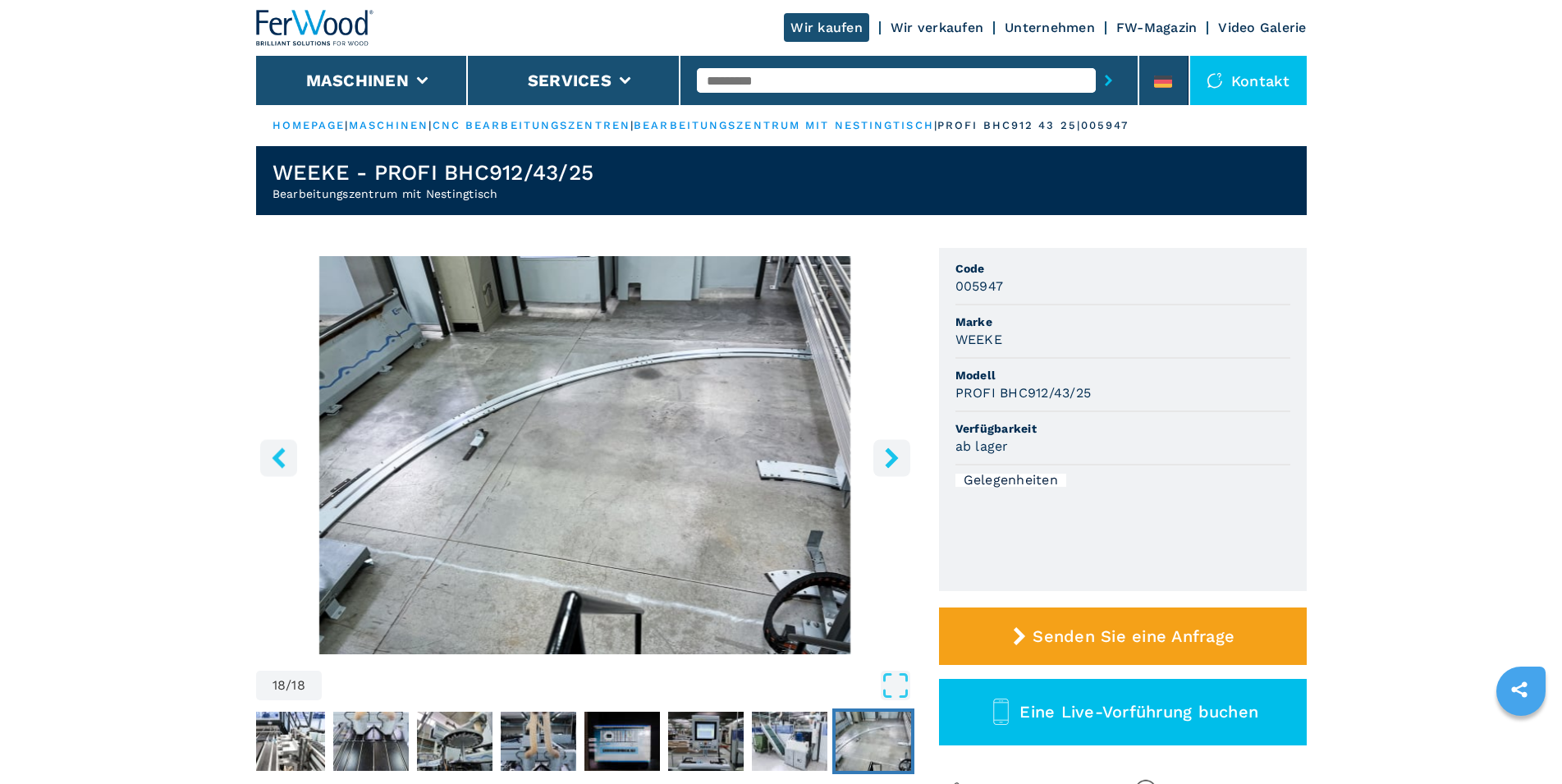
click at [887, 452] on icon "right-button" at bounding box center [891, 458] width 13 height 21
